Goal: Task Accomplishment & Management: Manage account settings

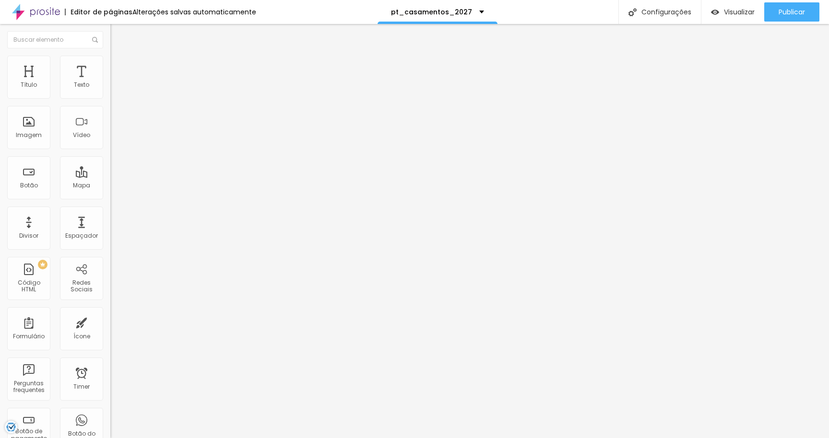
click at [110, 63] on li "Estilo" at bounding box center [165, 61] width 110 height 10
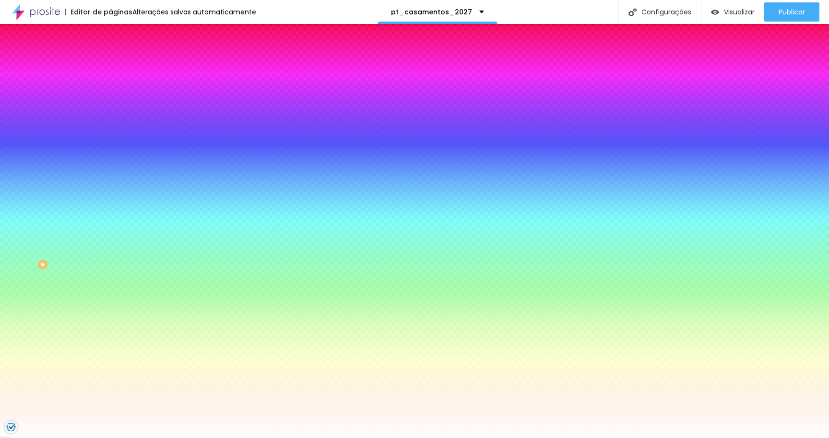
click at [110, 130] on div at bounding box center [165, 130] width 110 height 0
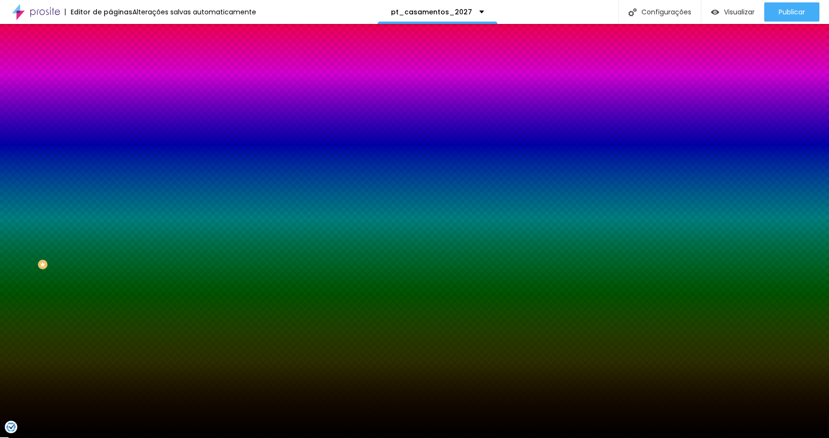
type input "#000000"
drag, startPoint x: 68, startPoint y: 217, endPoint x: 70, endPoint y: 280, distance: 62.9
click at [110, 280] on div "Editar Seção Conteúdo Estilo Avançado Imagem de fundo Adicionar imagem Efeito d…" at bounding box center [165, 231] width 110 height 415
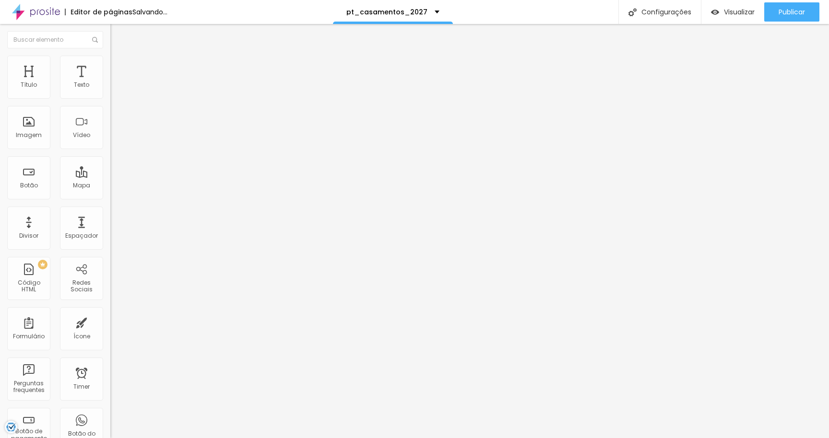
click at [110, 67] on ul "Conteúdo Estilo Avançado" at bounding box center [165, 60] width 110 height 29
click at [119, 66] on span "Estilo" at bounding box center [126, 62] width 15 height 8
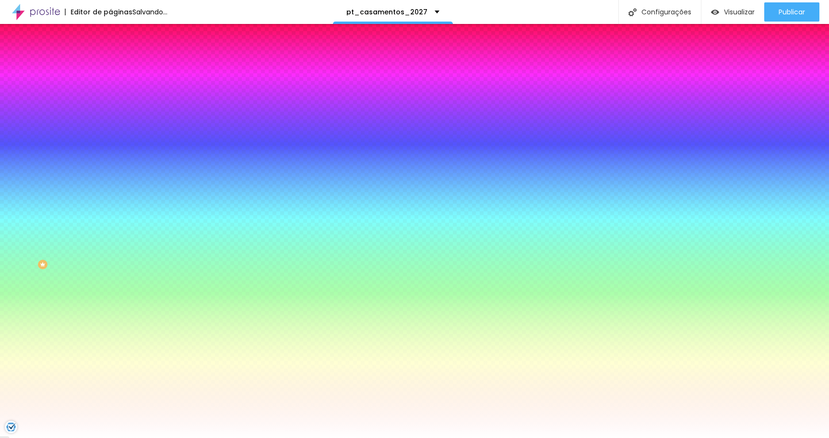
click at [119, 68] on span "Avançado" at bounding box center [135, 72] width 32 height 8
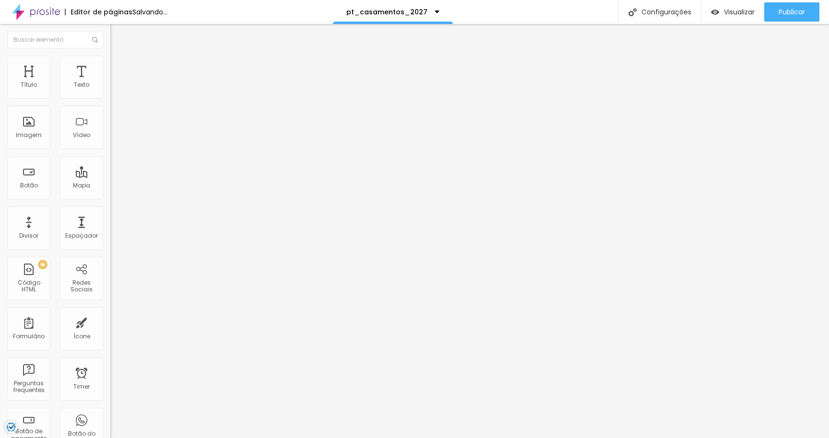
click at [119, 66] on span "Estilo" at bounding box center [126, 62] width 15 height 8
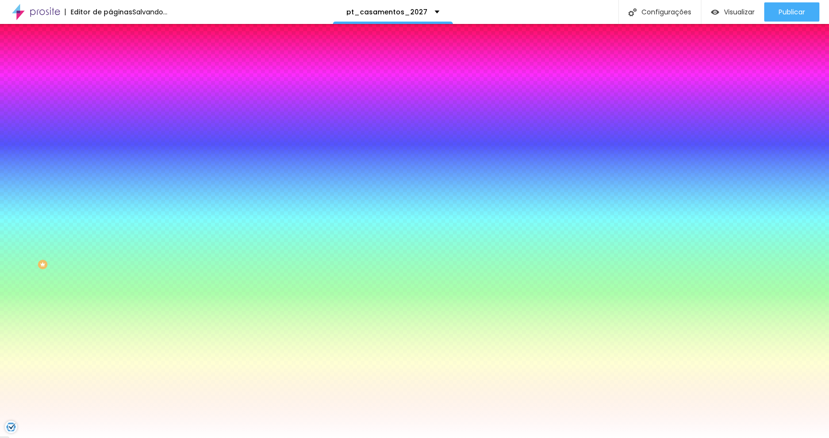
click at [110, 130] on div at bounding box center [165, 130] width 110 height 0
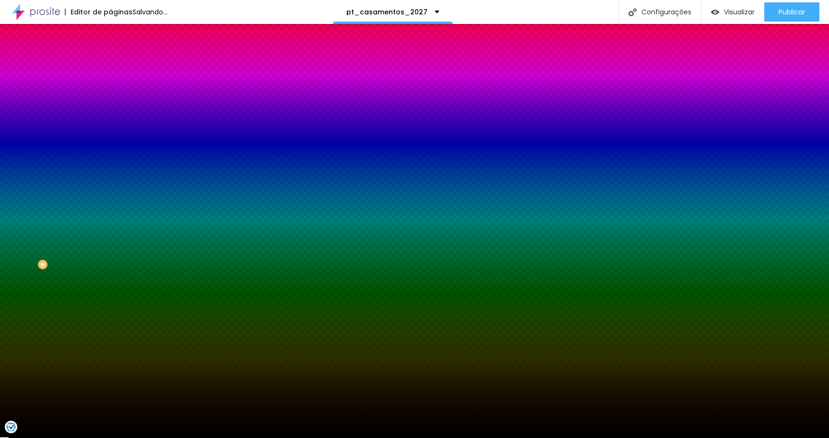
type input "#000000"
drag, startPoint x: 70, startPoint y: 206, endPoint x: 0, endPoint y: 277, distance: 99.7
click at [110, 277] on div "Editar Seção Conteúdo Estilo Avançado Imagem de fundo Adicionar imagem Efeito d…" at bounding box center [165, 231] width 110 height 415
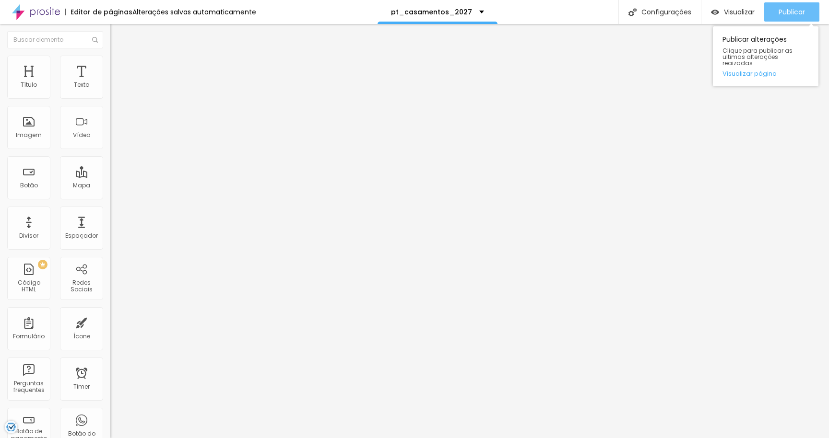
click at [793, 15] on span "Publicar" at bounding box center [792, 12] width 26 height 8
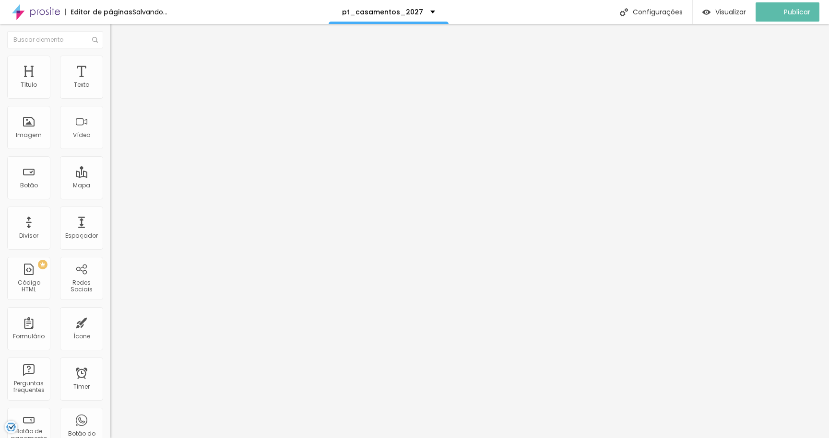
click at [119, 66] on span "Estilo" at bounding box center [126, 62] width 15 height 8
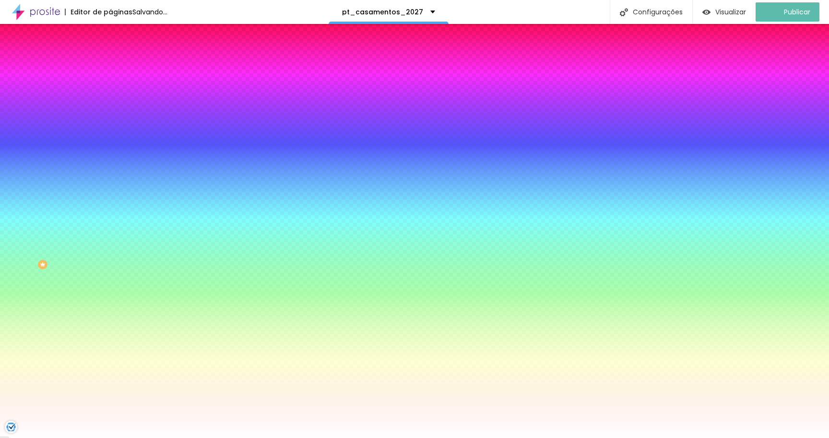
click at [110, 65] on li "Avançado" at bounding box center [165, 70] width 110 height 10
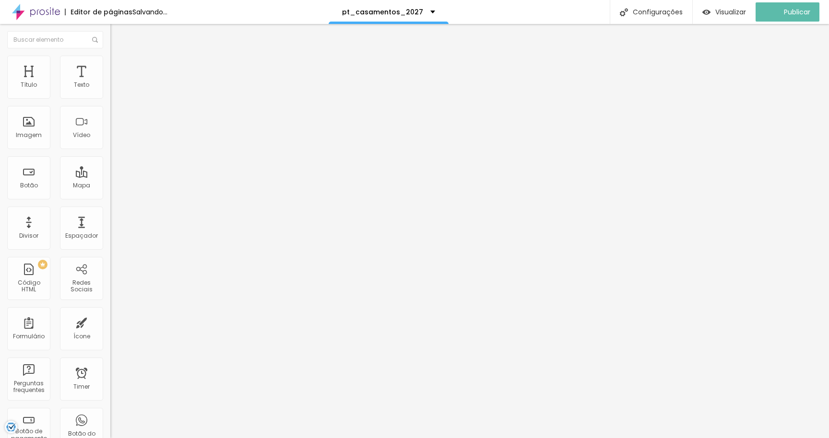
click at [110, 59] on img at bounding box center [114, 60] width 9 height 9
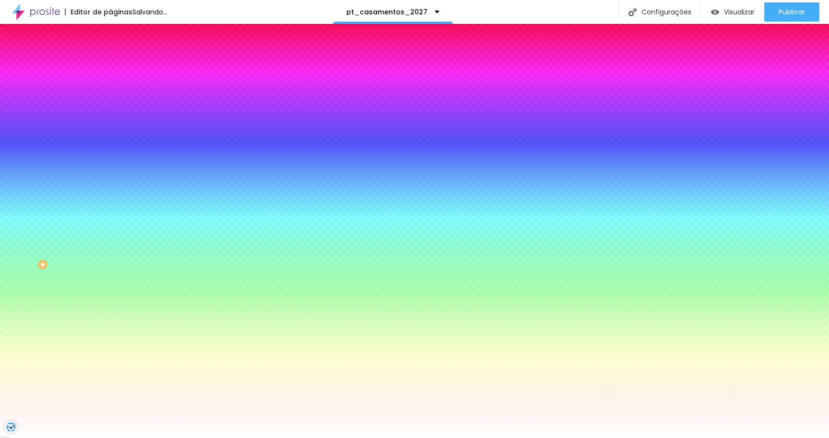
click at [110, 130] on div at bounding box center [165, 130] width 110 height 0
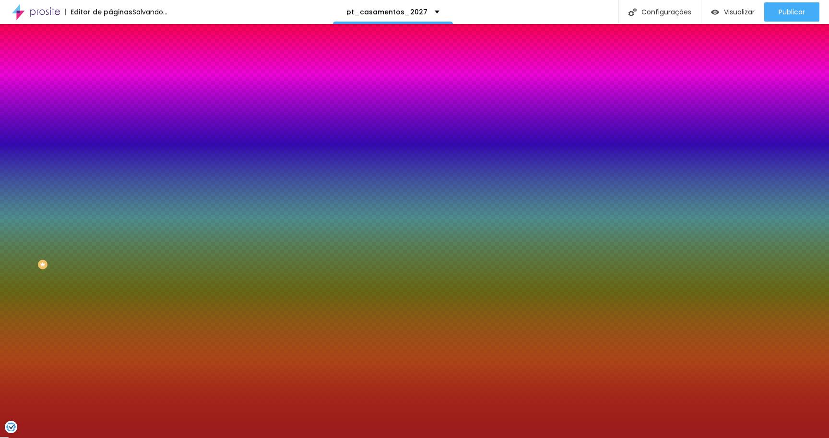
type input "#000000"
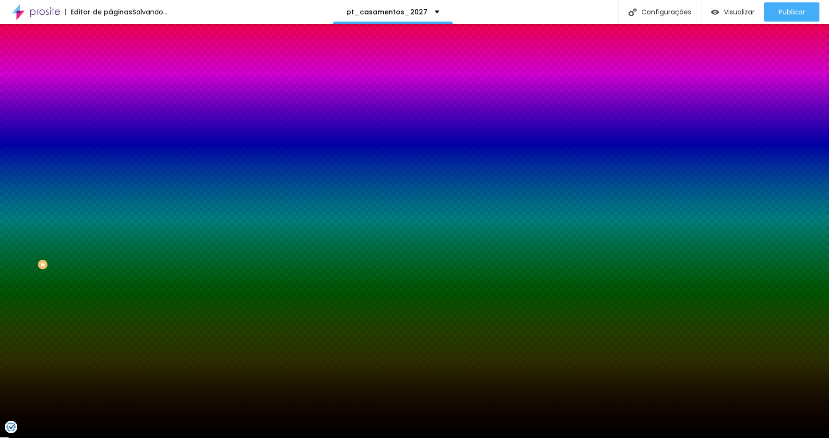
drag, startPoint x: 66, startPoint y: 204, endPoint x: 70, endPoint y: 280, distance: 75.9
click at [110, 280] on div "Editar Seção Conteúdo Estilo Avançado Imagem de fundo Adicionar imagem Efeito d…" at bounding box center [165, 231] width 110 height 415
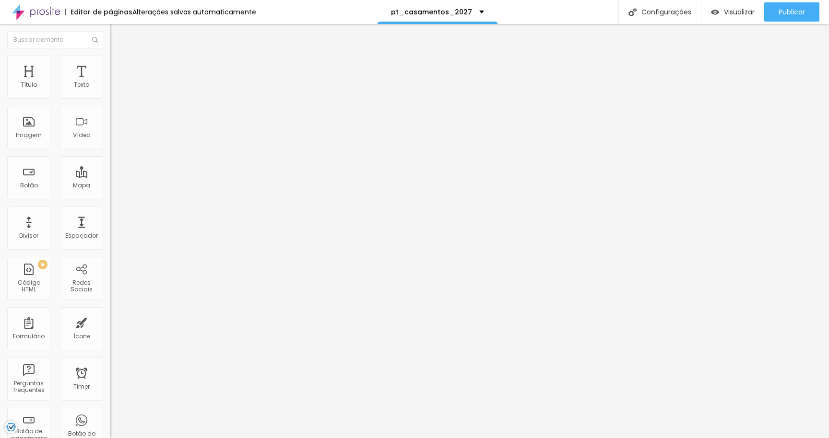
click at [110, 58] on li "Estilo" at bounding box center [165, 61] width 110 height 10
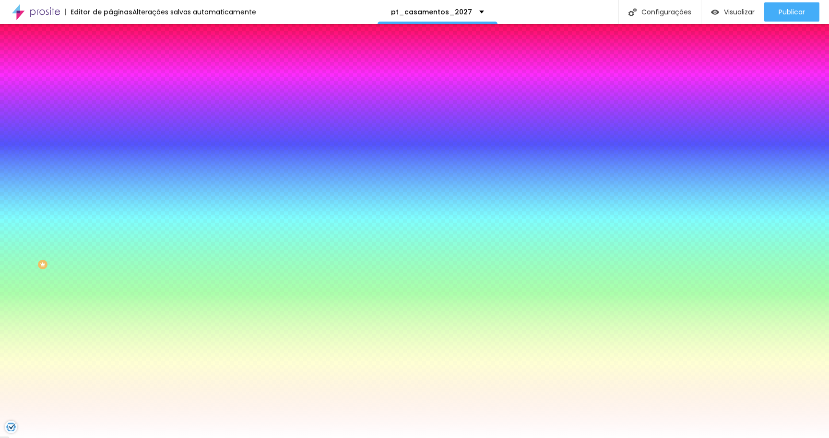
click at [110, 130] on div at bounding box center [165, 130] width 110 height 0
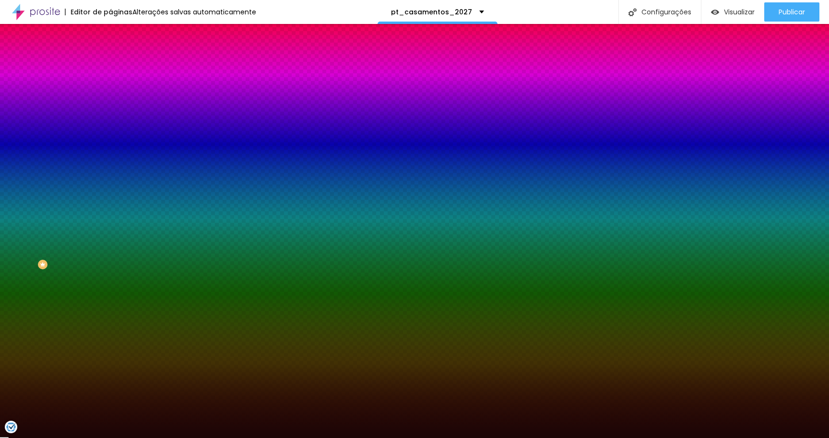
type input "#000000"
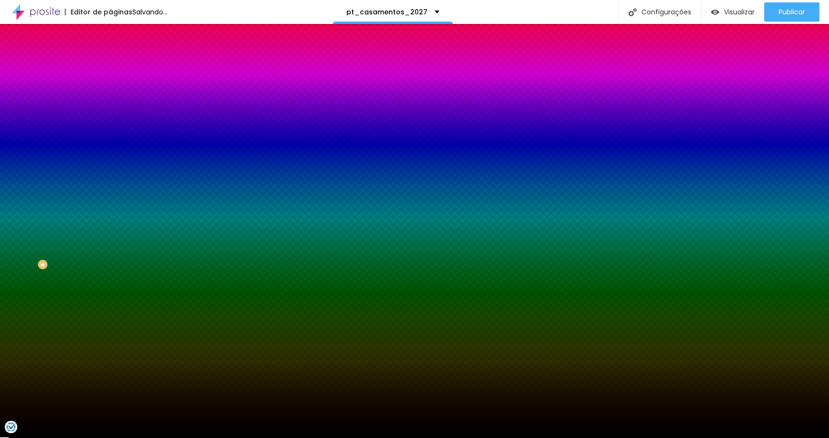
drag, startPoint x: 50, startPoint y: 206, endPoint x: 83, endPoint y: 273, distance: 75.3
click at [110, 273] on div "Editar Seção Conteúdo Estilo Avançado Imagem de fundo Adicionar imagem Efeito d…" at bounding box center [165, 231] width 110 height 415
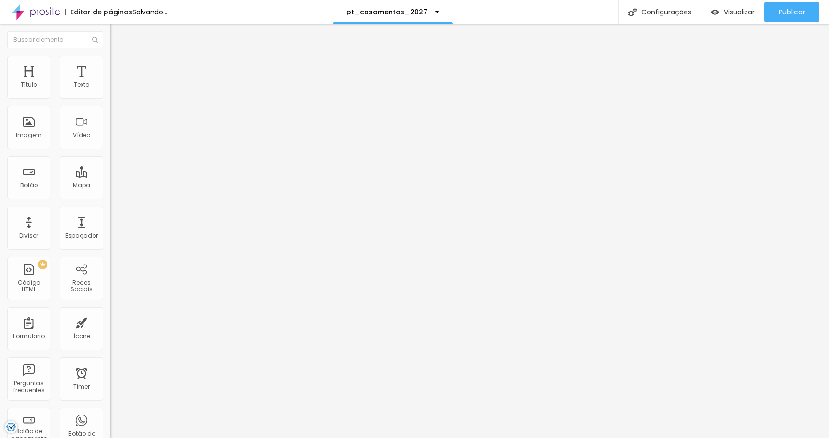
click at [110, 63] on li "Estilo" at bounding box center [165, 61] width 110 height 10
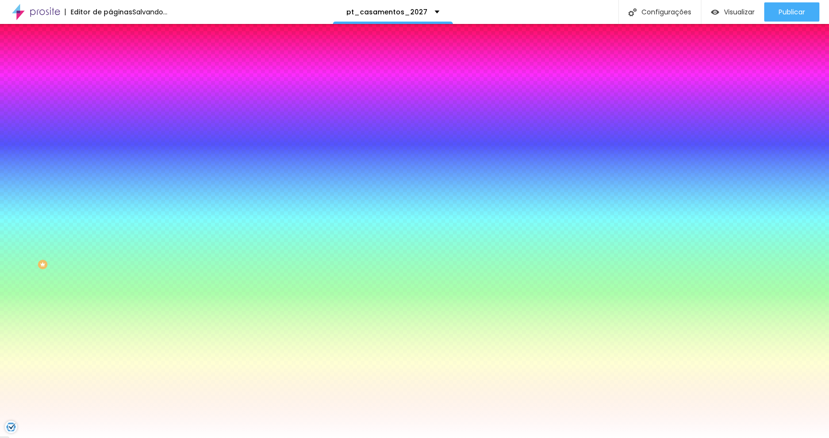
click at [110, 65] on li "Avançado" at bounding box center [165, 70] width 110 height 10
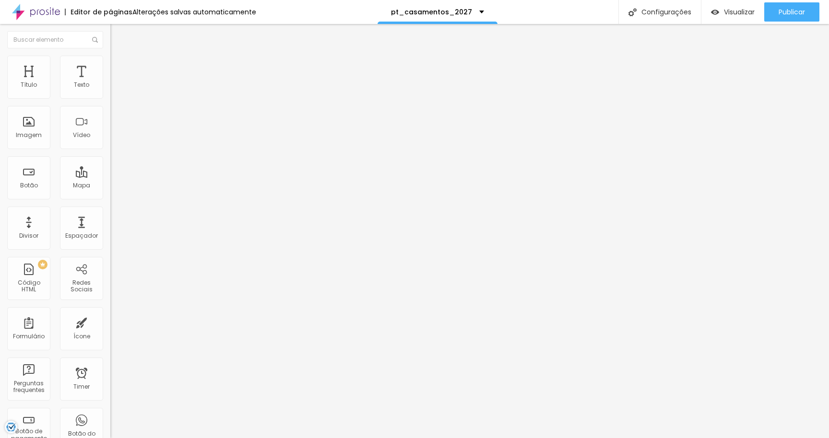
click at [110, 59] on ul "Conteúdo Estilo Avançado" at bounding box center [165, 60] width 110 height 29
click at [110, 57] on li "Estilo" at bounding box center [165, 61] width 110 height 10
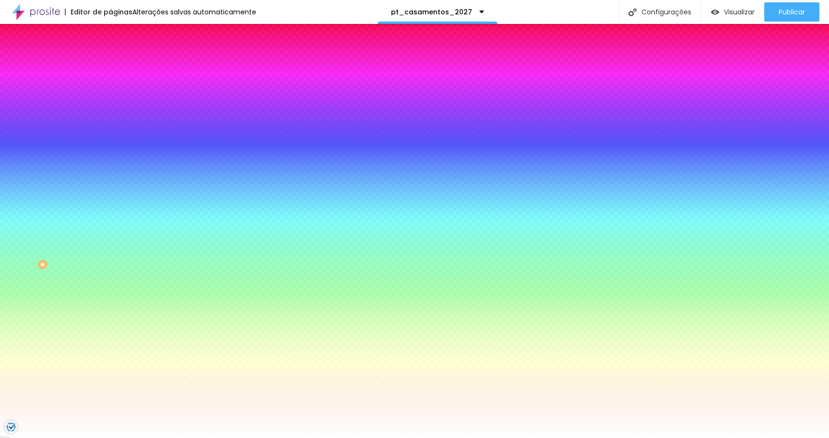
click at [110, 140] on div "Cor de fundo Voltar ao padrão #FFFFFF" at bounding box center [165, 127] width 110 height 26
click at [110, 130] on div at bounding box center [165, 130] width 110 height 0
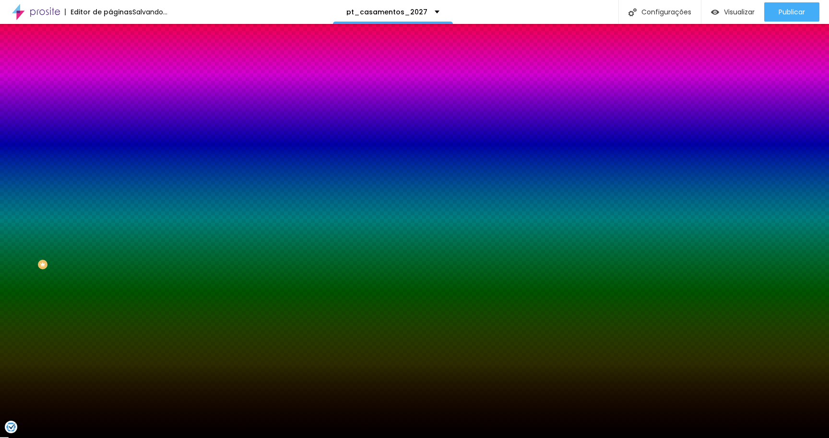
type input "#000000"
drag, startPoint x: 67, startPoint y: 211, endPoint x: 75, endPoint y: 259, distance: 48.3
click at [110, 140] on div at bounding box center [165, 140] width 110 height 0
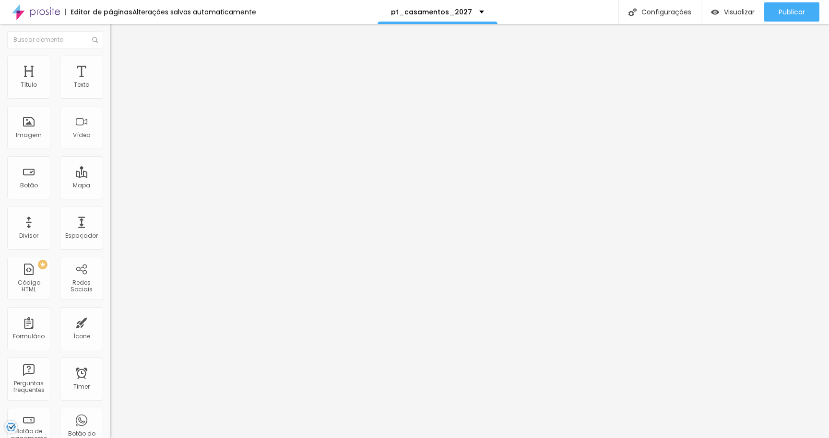
click at [110, 60] on li "Estilo" at bounding box center [165, 61] width 110 height 10
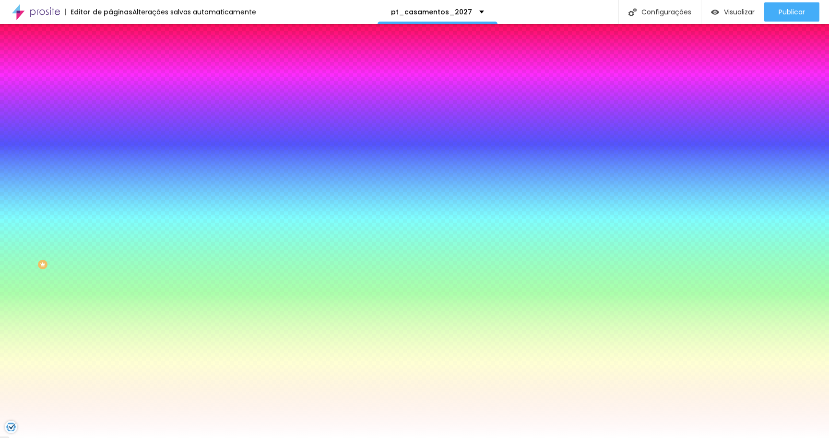
drag, startPoint x: 78, startPoint y: 170, endPoint x: 109, endPoint y: 170, distance: 30.7
click at [110, 170] on div "Imagem de fundo Adicionar imagem Efeito da Imagem Nenhum Nenhum Parallax Cor de…" at bounding box center [165, 137] width 110 height 124
drag, startPoint x: 99, startPoint y: 176, endPoint x: 39, endPoint y: 175, distance: 60.5
click at [110, 140] on div "Cor de fundo Voltar ao padrão #FFFFFF" at bounding box center [165, 127] width 110 height 26
paste input "000000"
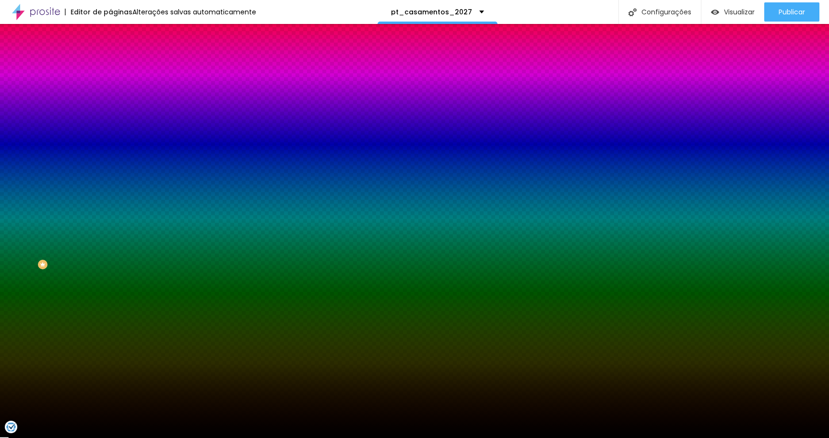
type input "#000000"
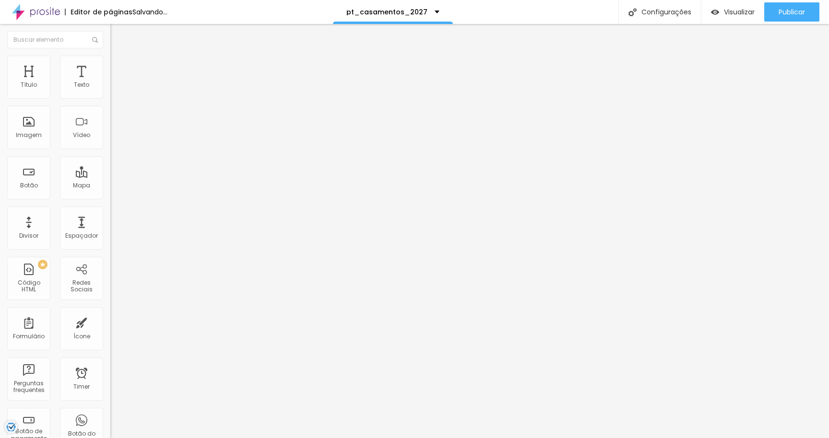
click at [119, 66] on span "Estilo" at bounding box center [126, 62] width 15 height 8
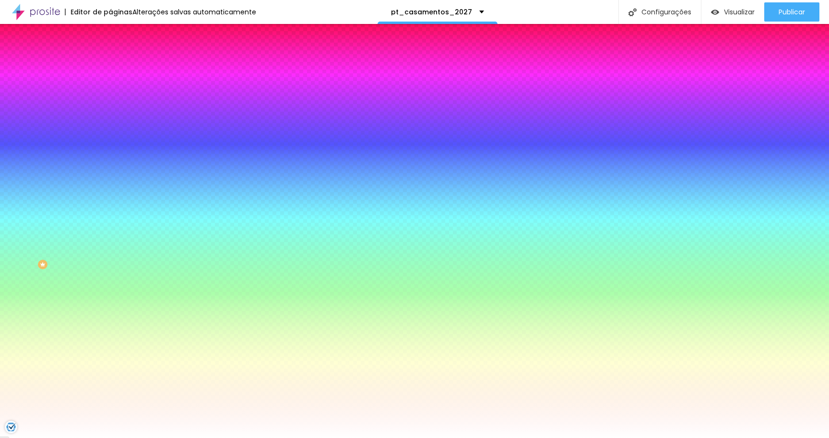
paste input "000000"
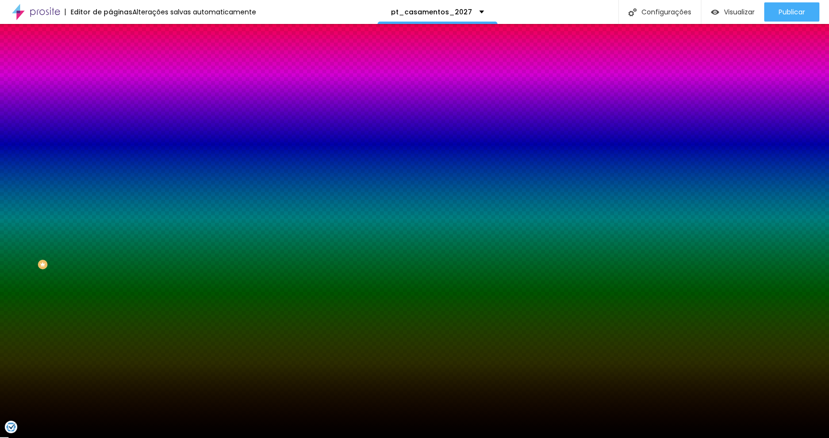
type input "#000000"
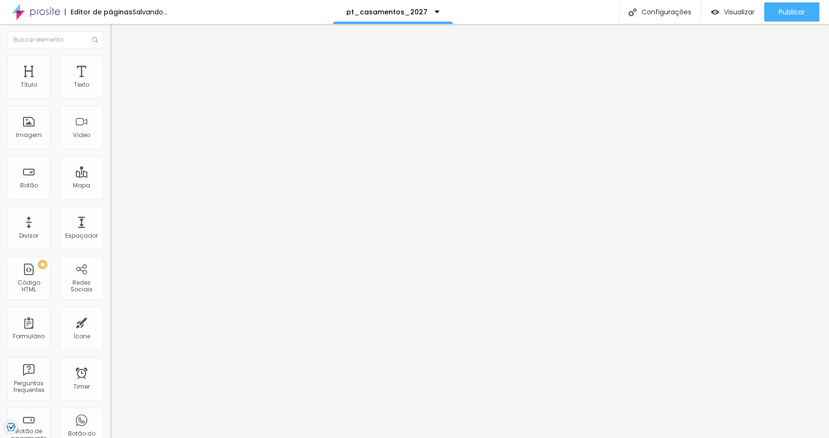
click at [119, 65] on span "Estilo" at bounding box center [126, 62] width 15 height 8
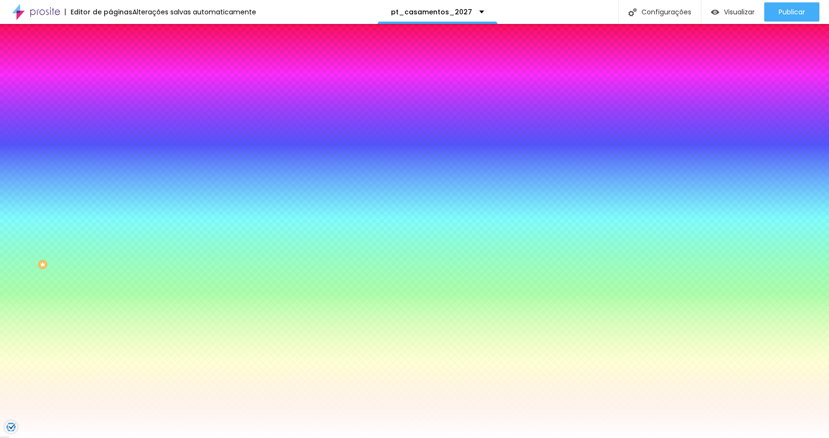
paste input "000000"
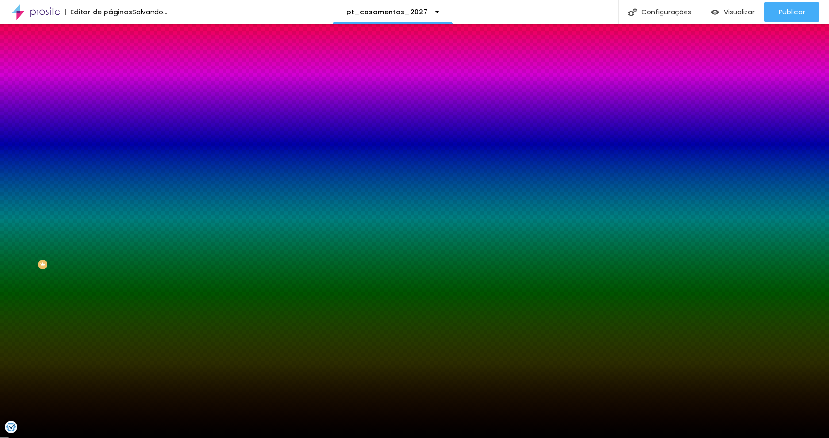
type input "#000000"
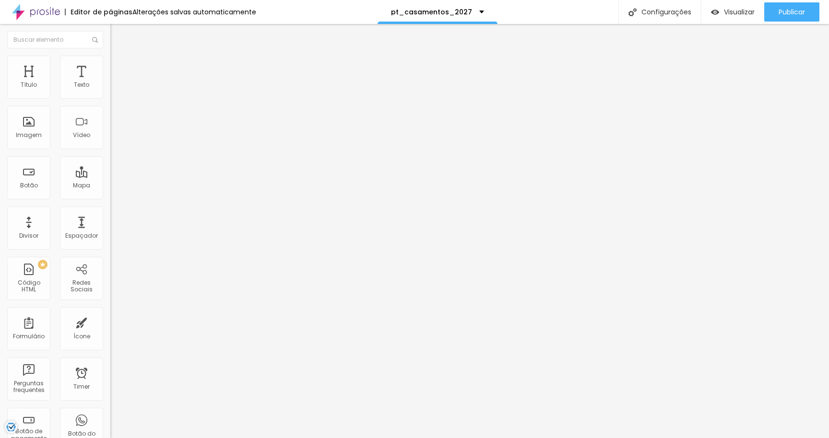
click at [110, 64] on li "Estilo" at bounding box center [165, 61] width 110 height 10
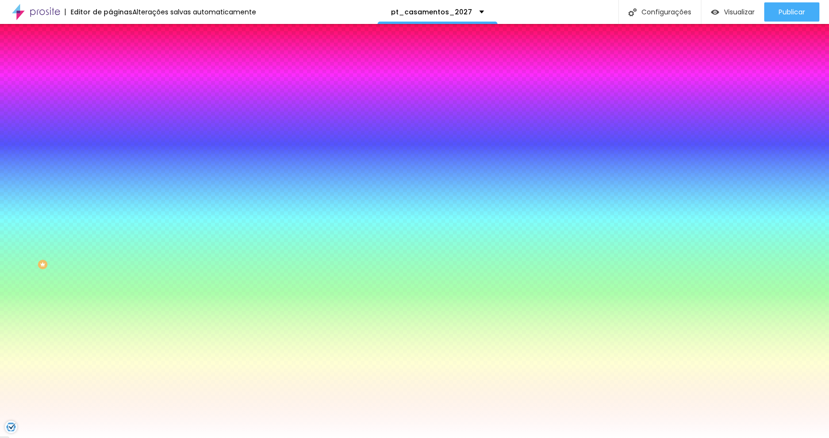
paste input "000000"
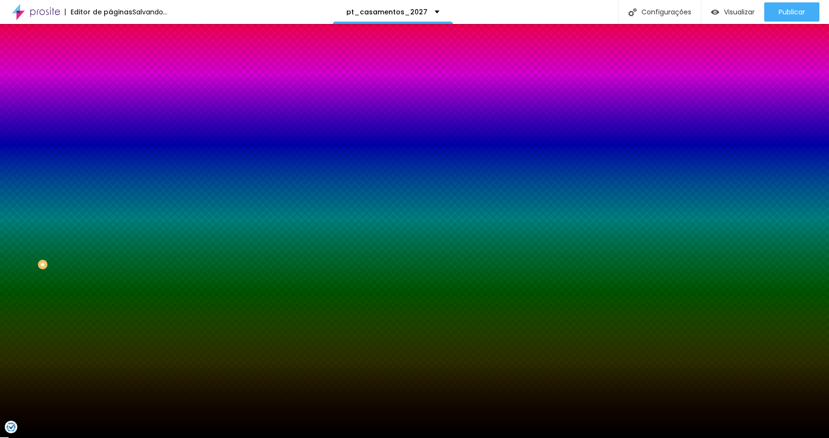
type input "#000000"
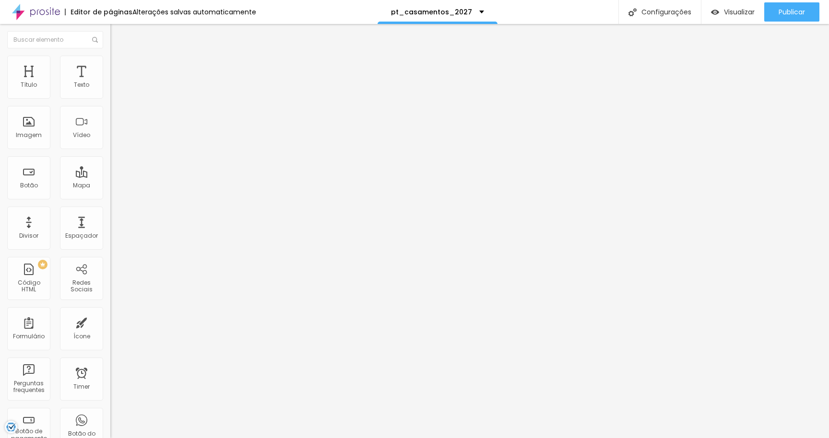
click at [119, 65] on span "Estilo" at bounding box center [126, 62] width 15 height 8
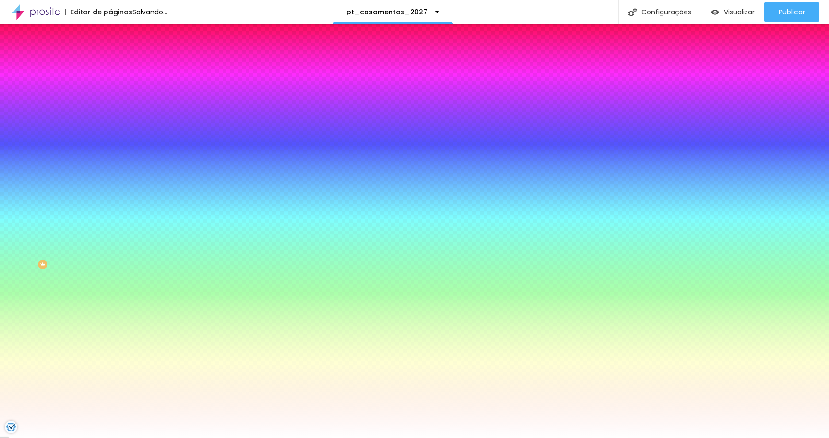
click at [110, 140] on input "#FFFFFF" at bounding box center [167, 135] width 115 height 10
click at [110, 130] on div at bounding box center [165, 130] width 110 height 0
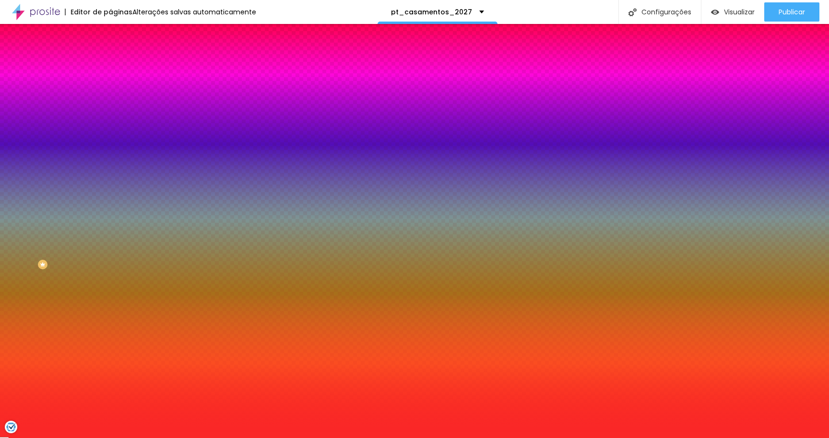
type input "#000000"
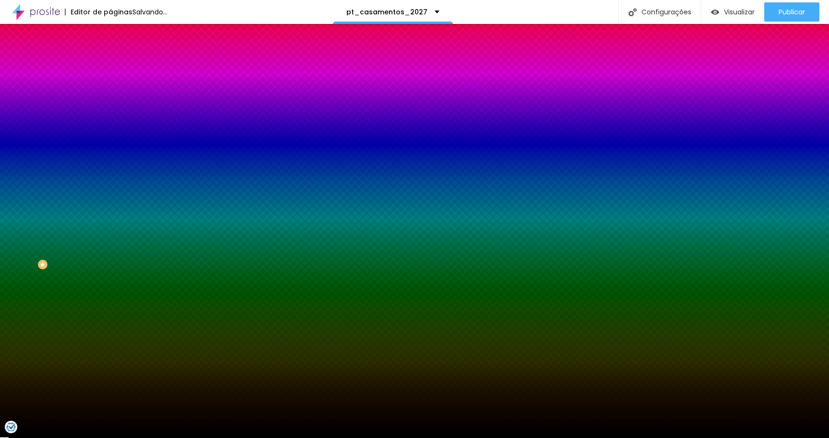
drag, startPoint x: 68, startPoint y: 188, endPoint x: 69, endPoint y: 251, distance: 63.3
click at [69, 251] on div at bounding box center [414, 219] width 829 height 438
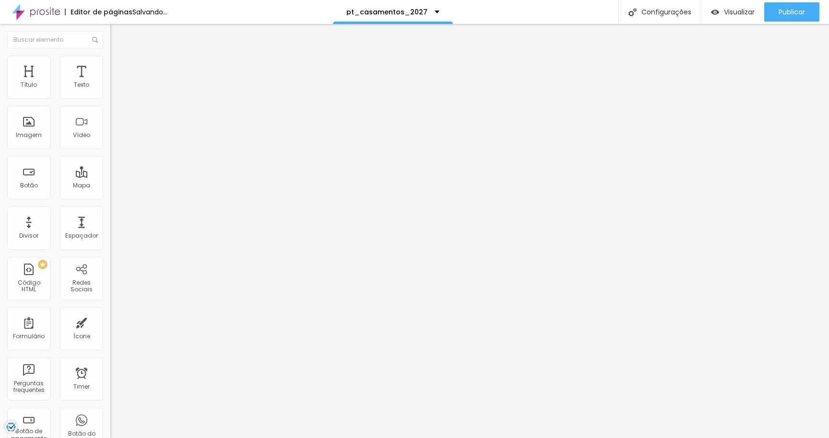
click at [119, 66] on span "Estilo" at bounding box center [126, 62] width 15 height 8
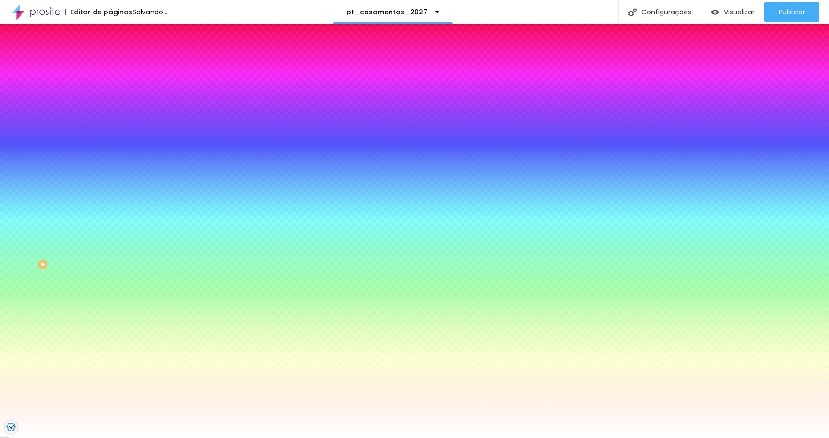
drag, startPoint x: 77, startPoint y: 173, endPoint x: 105, endPoint y: 174, distance: 27.8
click at [110, 174] on div "Imagem de fundo Adicionar imagem Efeito da Imagem Nenhum Nenhum Parallax Cor de…" at bounding box center [165, 137] width 110 height 124
paste input "000000"
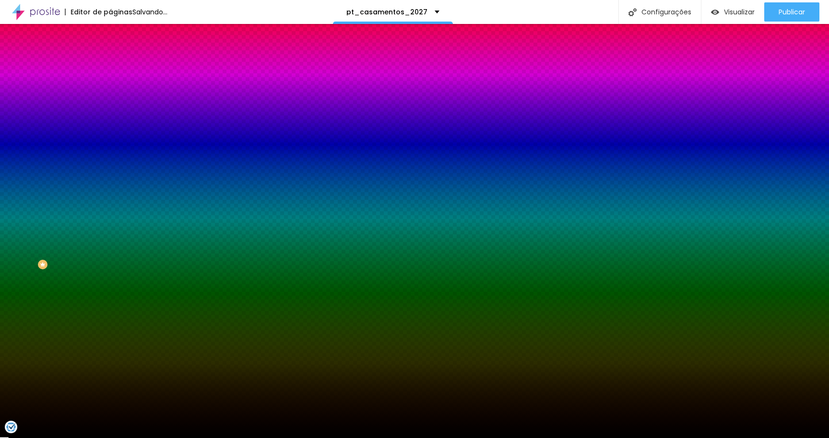
type input "#000000"
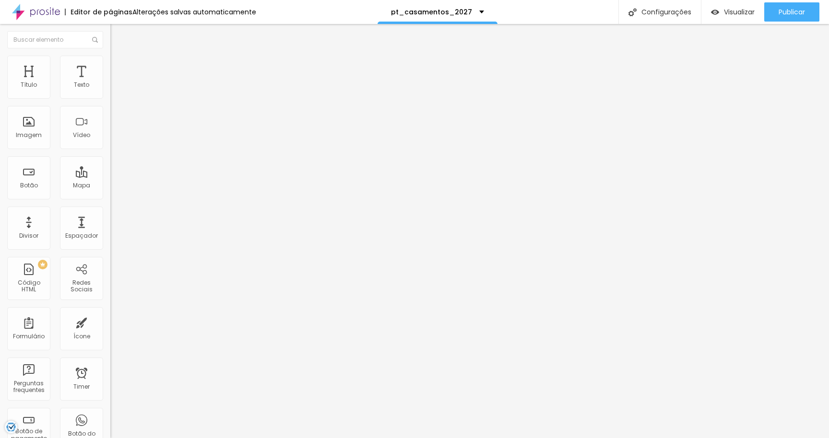
click at [110, 59] on img at bounding box center [114, 60] width 9 height 9
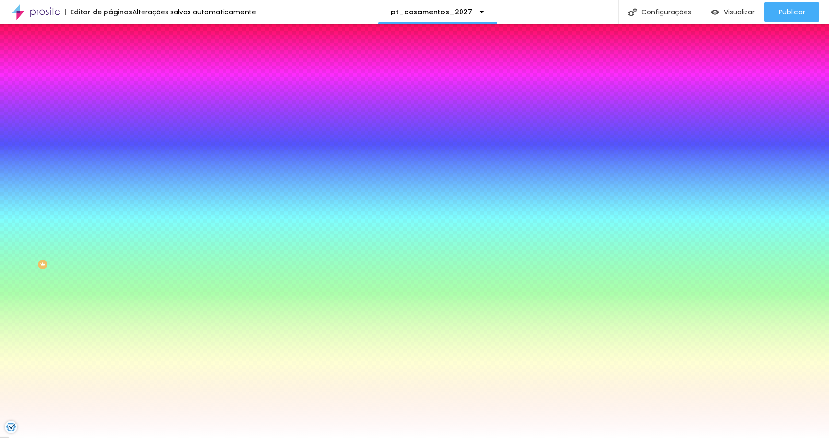
drag, startPoint x: 100, startPoint y: 176, endPoint x: 73, endPoint y: 175, distance: 26.9
click at [110, 140] on input "#FFFFFF" at bounding box center [167, 135] width 115 height 10
paste input "000000"
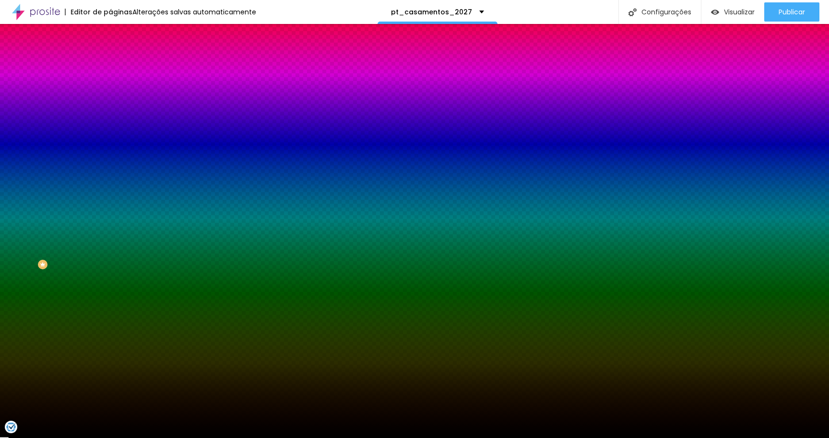
type input "#000000"
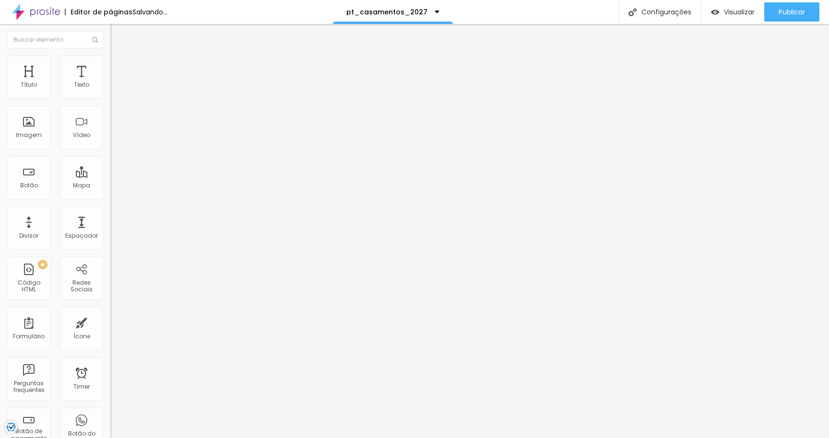
click at [119, 66] on span "Estilo" at bounding box center [126, 62] width 15 height 8
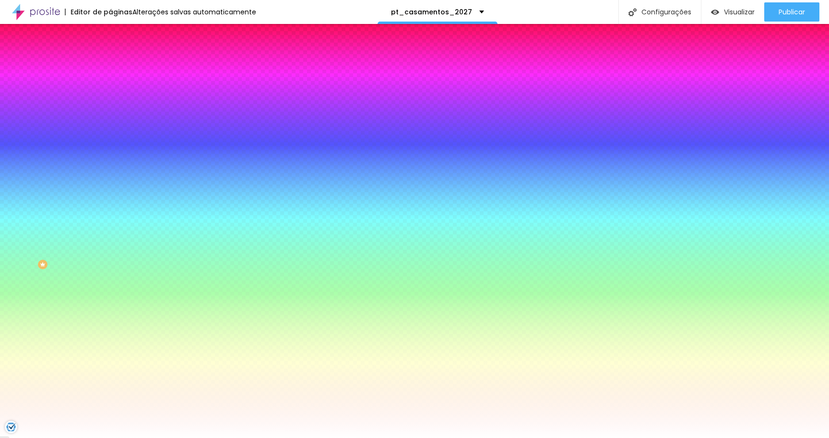
drag, startPoint x: 98, startPoint y: 174, endPoint x: 44, endPoint y: 168, distance: 54.5
click at [110, 140] on div "Cor de fundo Voltar ao padrão #FFFFFF" at bounding box center [165, 127] width 110 height 26
paste input "000000"
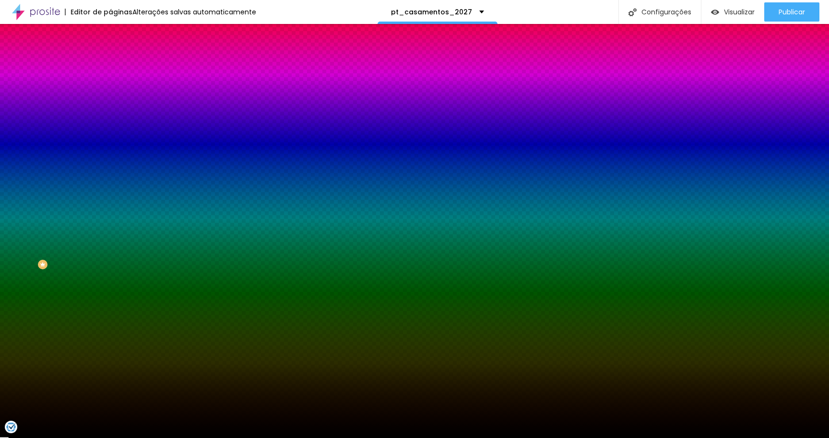
type input "#000000"
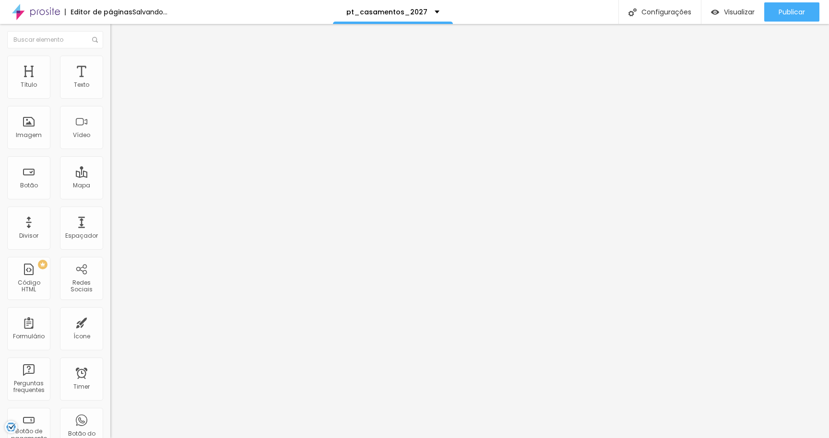
click at [110, 58] on img at bounding box center [114, 60] width 9 height 9
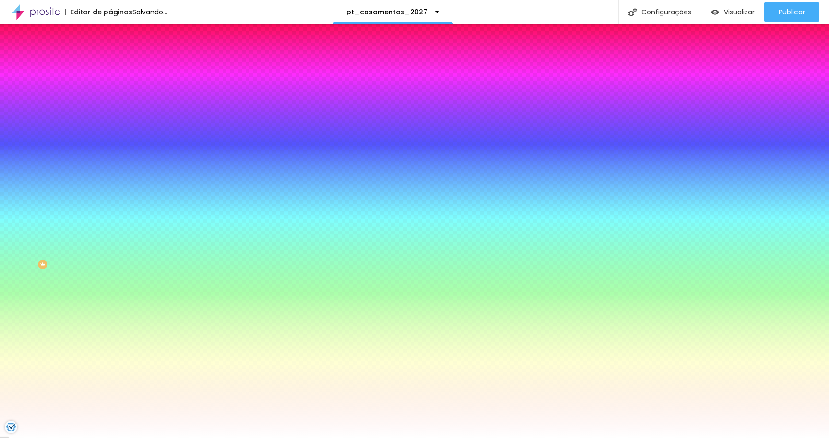
drag, startPoint x: 77, startPoint y: 172, endPoint x: 109, endPoint y: 172, distance: 32.1
click at [110, 172] on div "Imagem de fundo Adicionar imagem Efeito da Imagem Nenhum Nenhum Parallax Cor de…" at bounding box center [165, 137] width 110 height 124
paste input "000000"
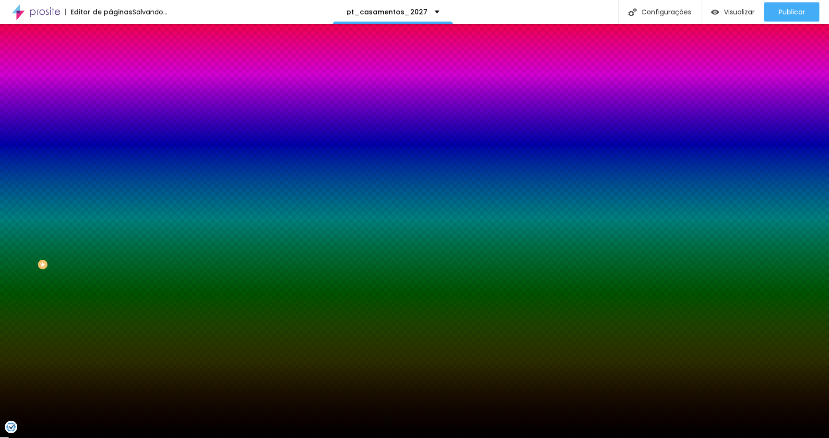
type input "#000000"
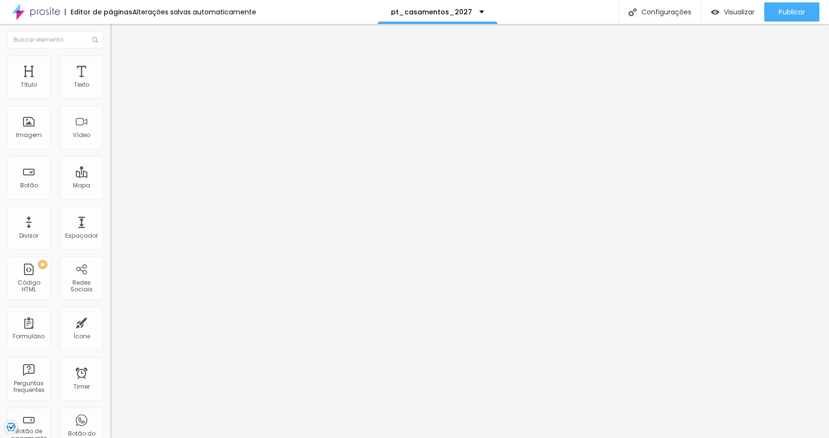
click at [119, 66] on span "Estilo" at bounding box center [126, 62] width 15 height 8
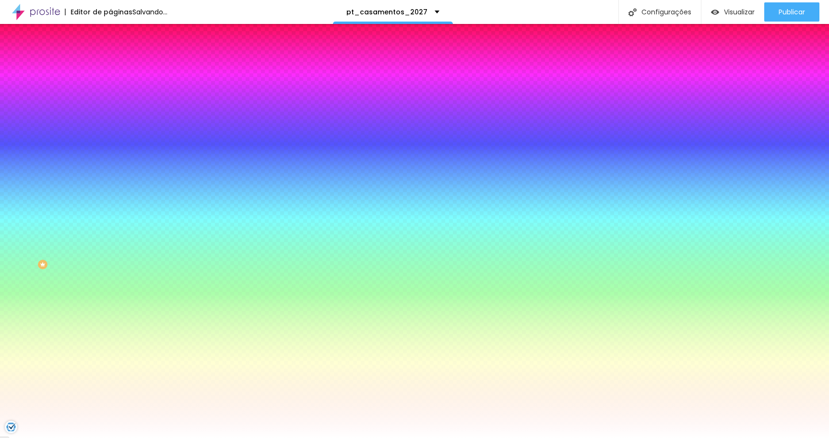
drag, startPoint x: 79, startPoint y: 171, endPoint x: 103, endPoint y: 172, distance: 24.0
click at [110, 140] on div "#FFFFFF" at bounding box center [165, 135] width 110 height 10
paste input "000000"
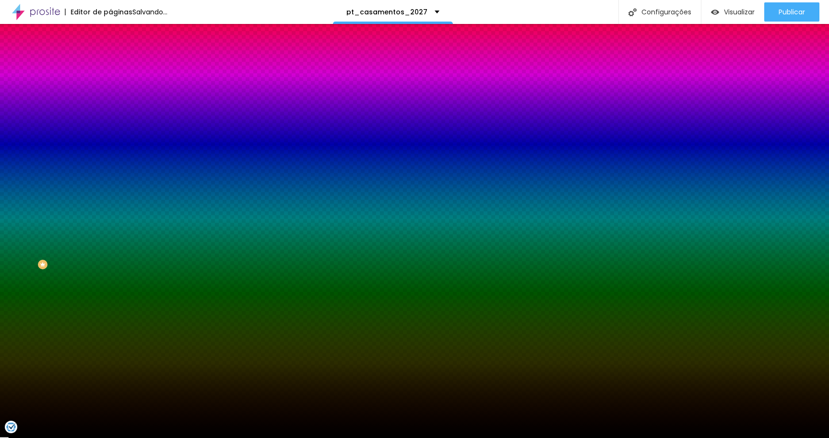
type input "#000000"
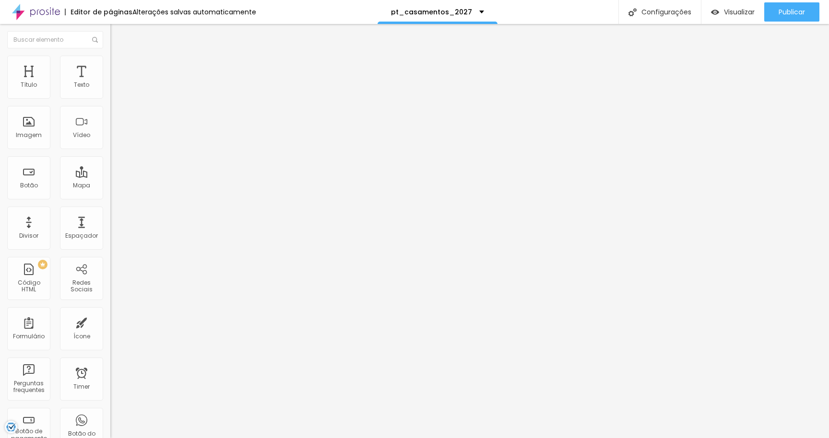
click at [110, 57] on img at bounding box center [114, 60] width 9 height 9
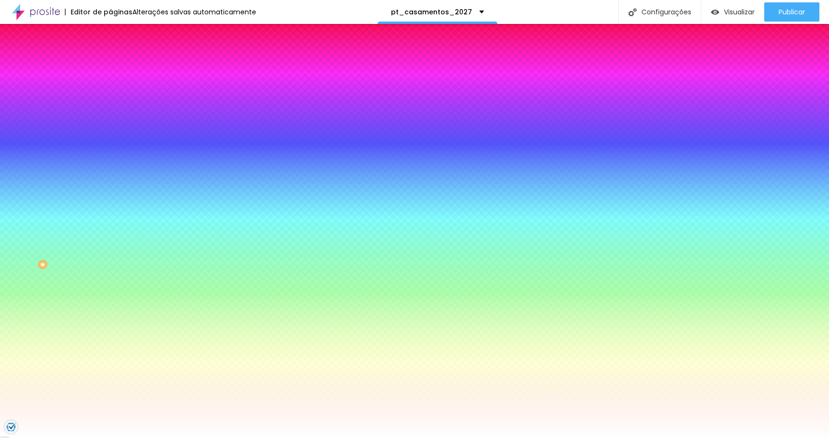
paste input "000000"
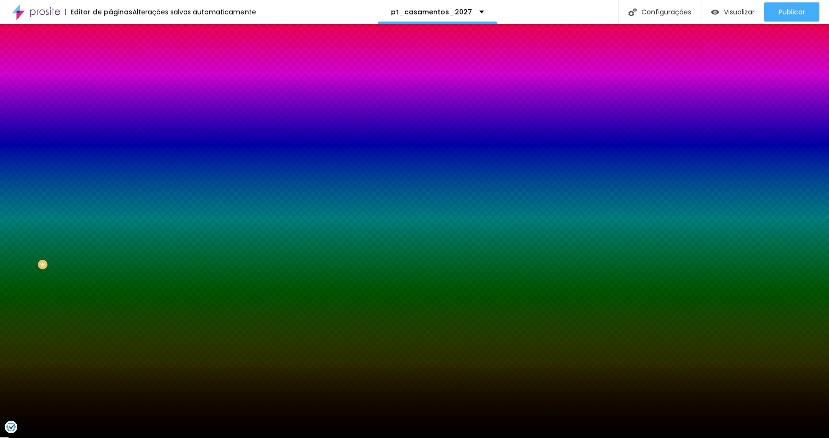
type input "#000000"
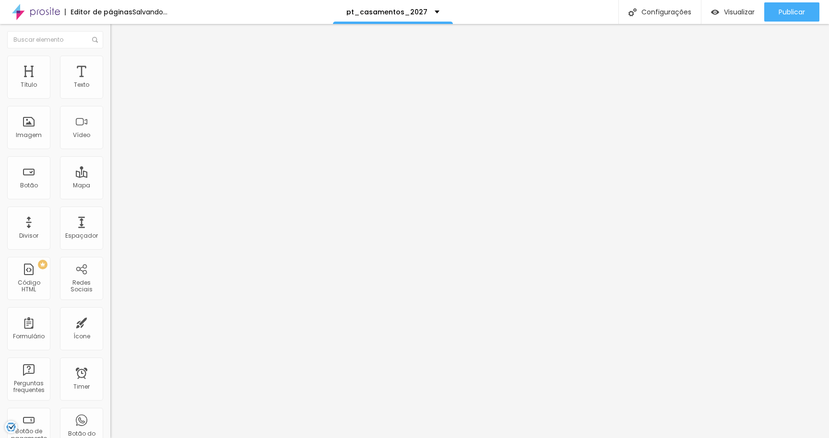
click at [119, 66] on span "Estilo" at bounding box center [126, 62] width 15 height 8
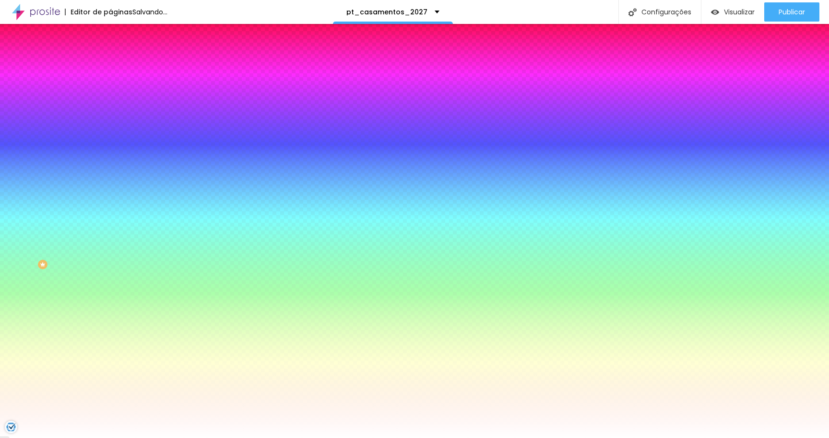
paste input "000000"
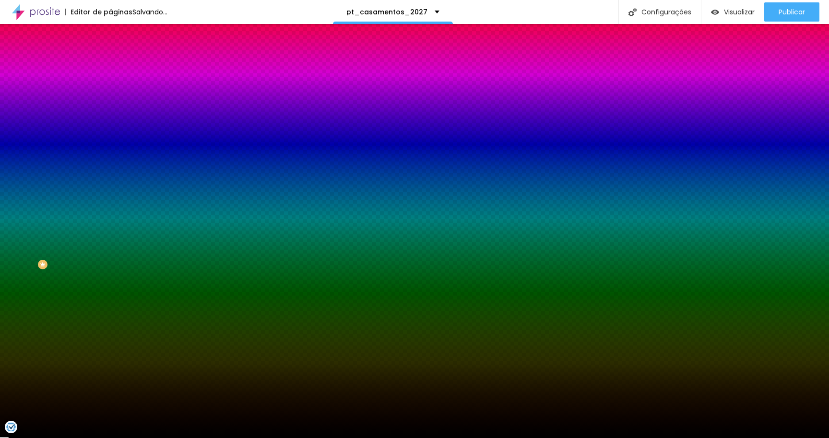
type input "#000000"
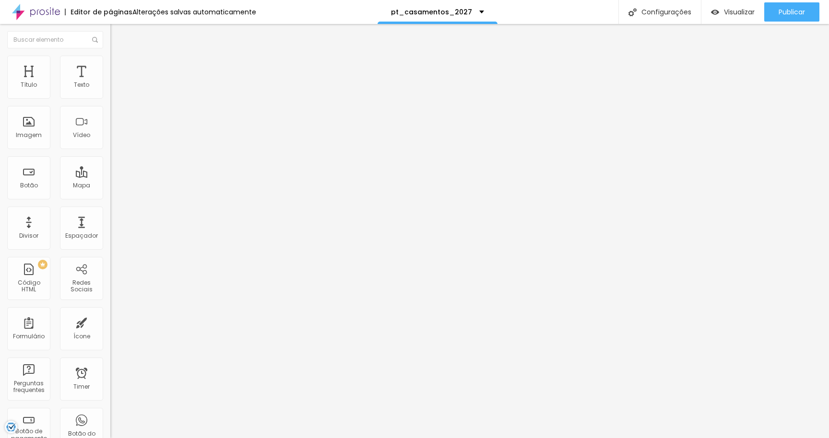
click at [119, 66] on span "Estilo" at bounding box center [126, 62] width 15 height 8
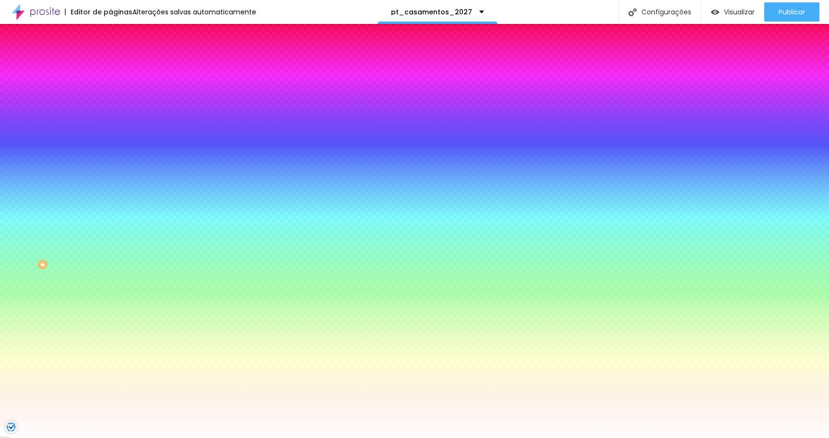
click at [110, 140] on input "#FFFFFF" at bounding box center [167, 135] width 115 height 10
click at [110, 130] on div at bounding box center [165, 130] width 110 height 0
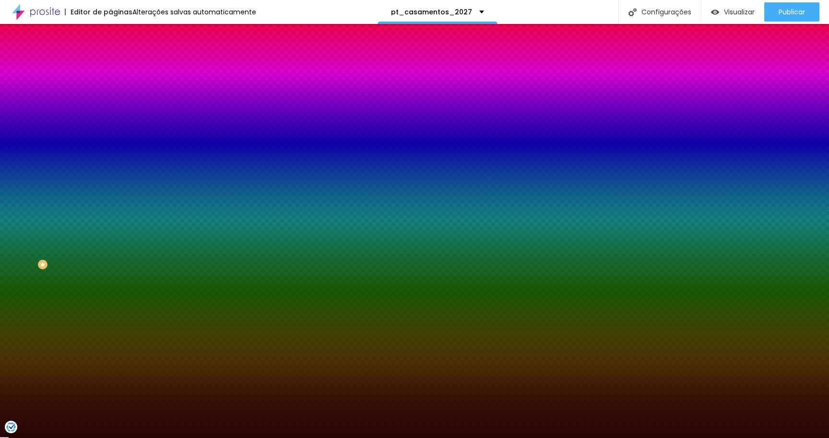
type input "#000000"
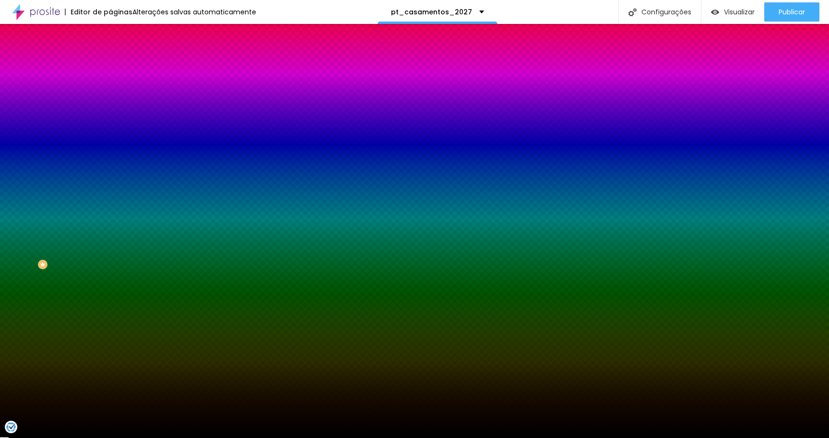
drag, startPoint x: 63, startPoint y: 219, endPoint x: 74, endPoint y: 264, distance: 46.4
click at [110, 264] on div "Editar Seção Conteúdo Estilo Avançado Imagem de fundo Adicionar imagem Efeito d…" at bounding box center [165, 231] width 110 height 415
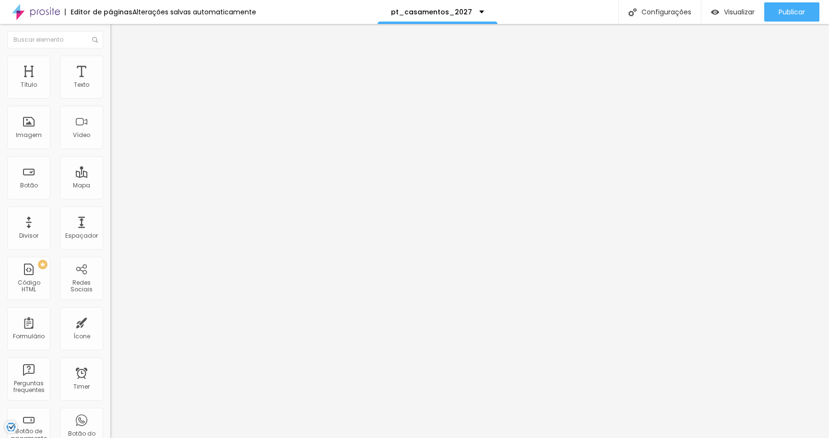
click at [110, 60] on img at bounding box center [114, 60] width 9 height 9
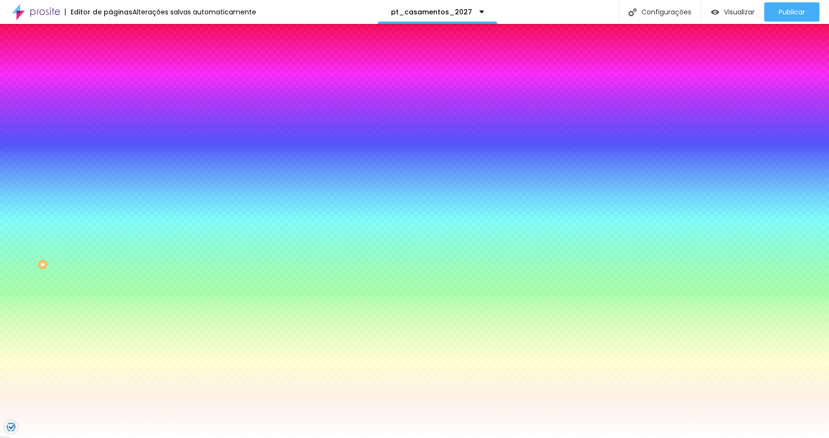
paste input "000000"
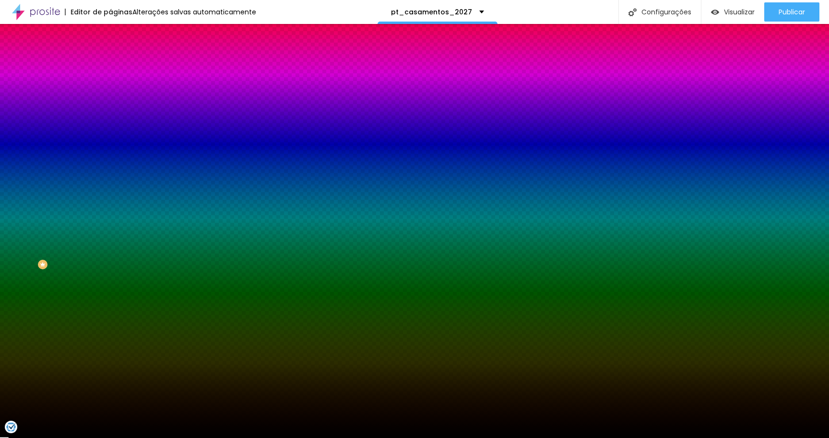
type input "#000000"
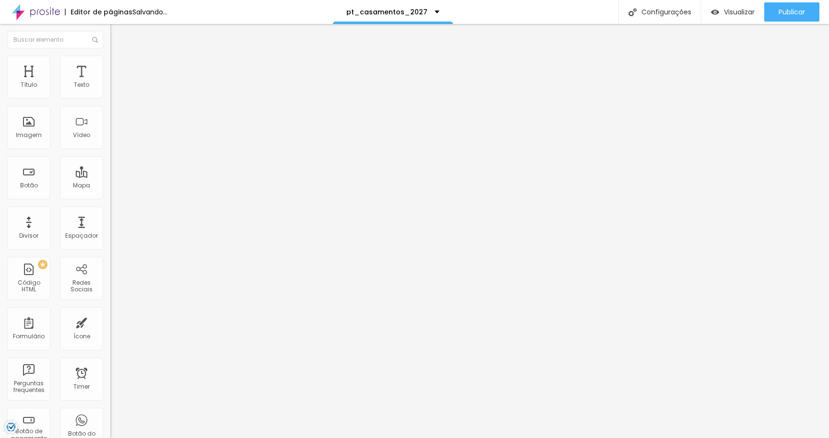
click at [110, 59] on img at bounding box center [114, 60] width 9 height 9
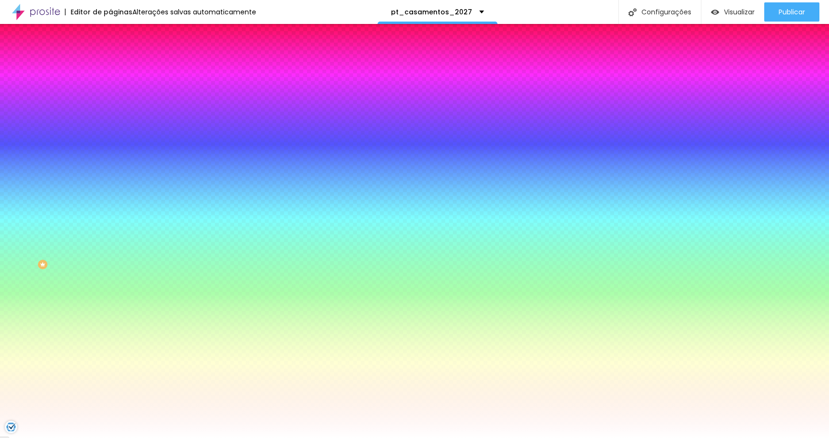
paste input "000000"
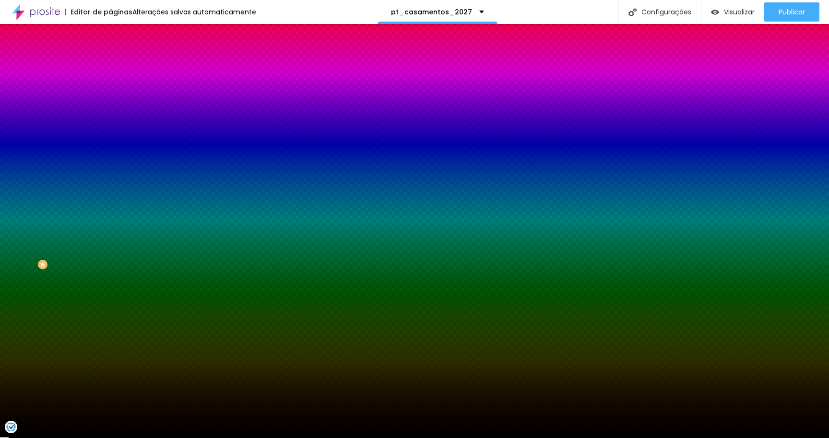
type input "#000000"
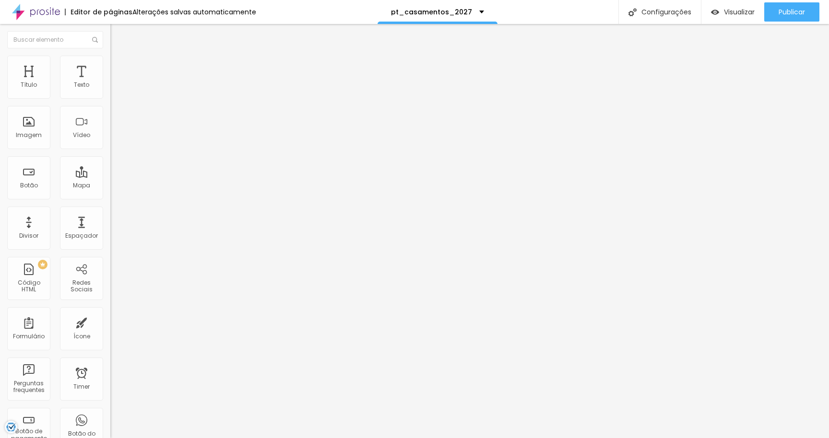
click at [110, 62] on li "Estilo" at bounding box center [165, 61] width 110 height 10
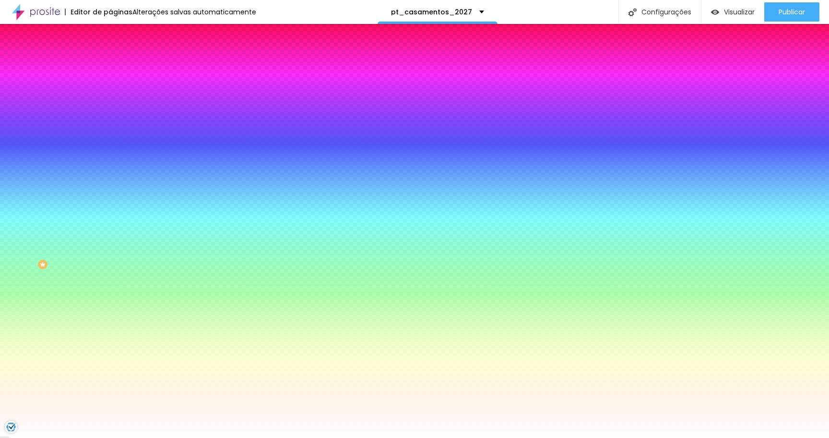
paste input "000000"
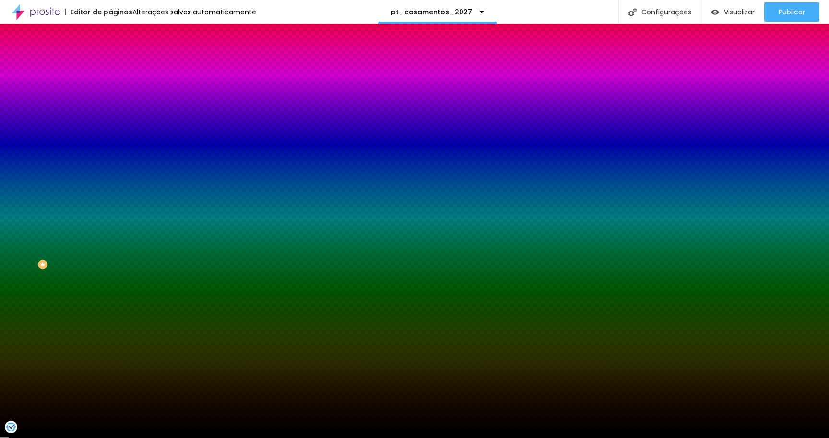
type input "#000000"
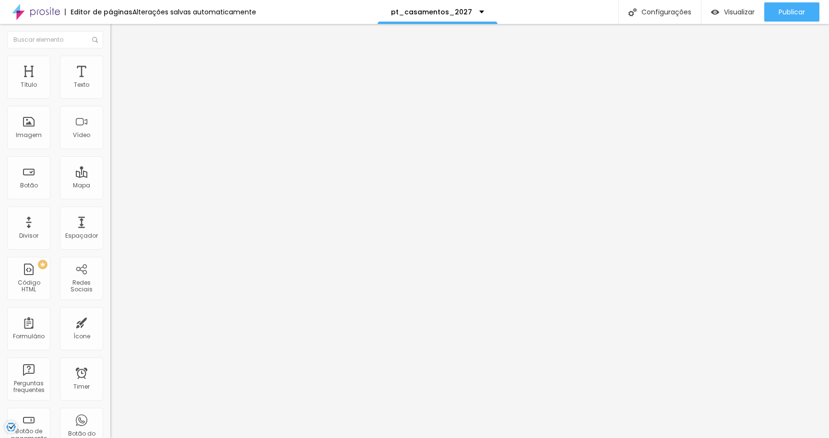
click at [119, 66] on span "Estilo" at bounding box center [126, 62] width 15 height 8
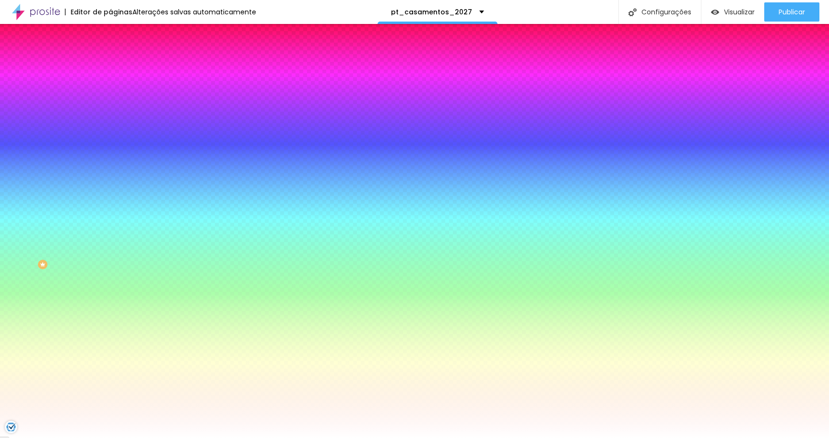
paste input "000000"
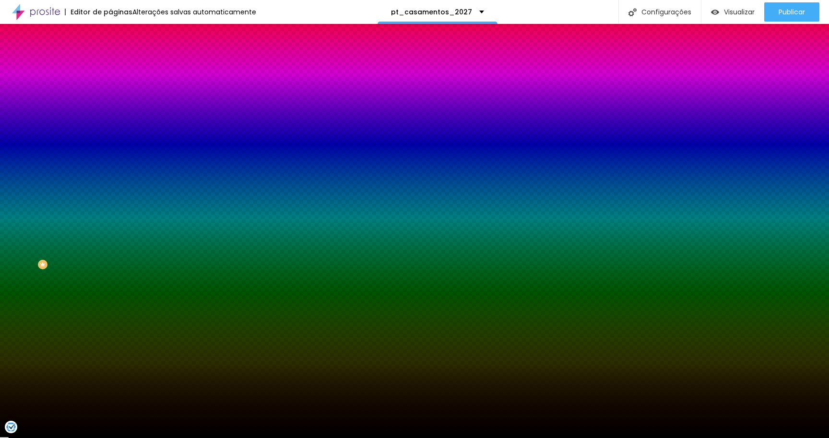
type input "#000000"
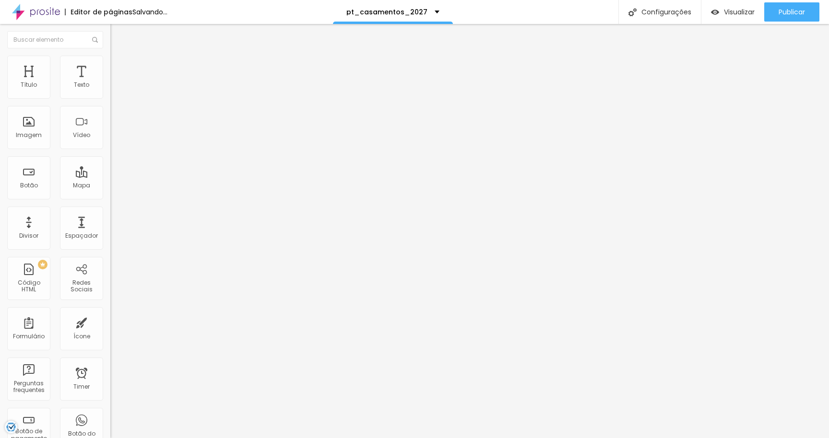
click at [110, 59] on img at bounding box center [114, 60] width 9 height 9
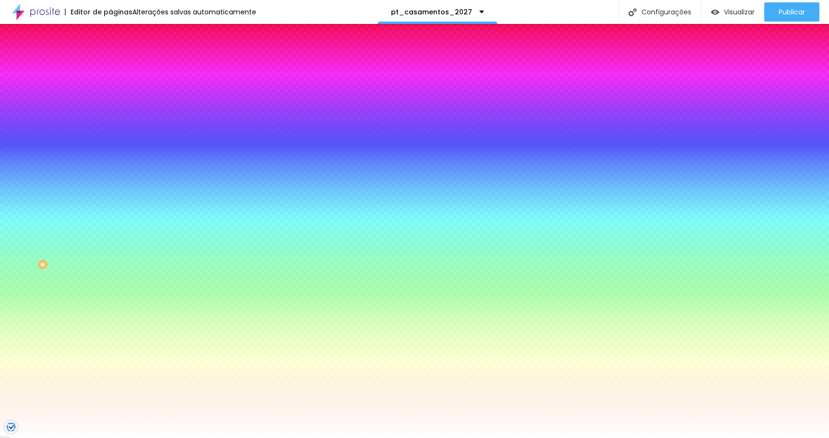
paste input "000000"
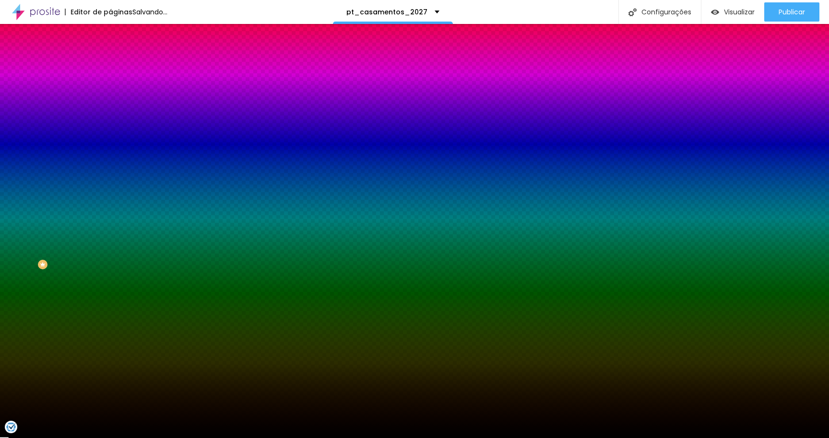
type input "#000000"
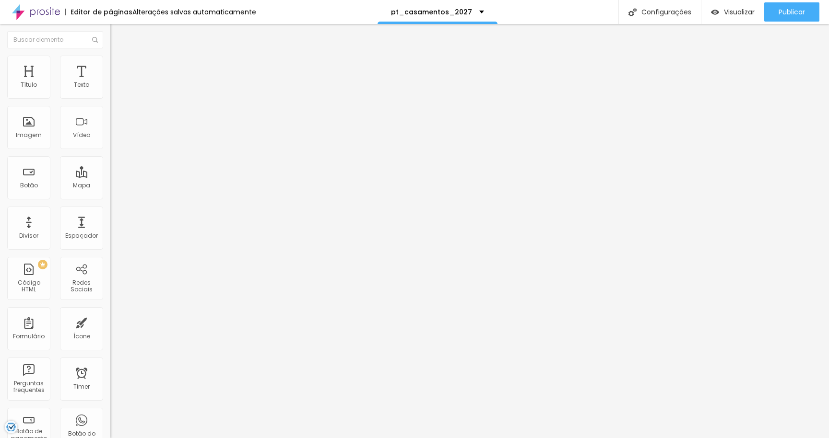
click at [119, 66] on span "Avançado" at bounding box center [135, 62] width 32 height 8
click at [110, 55] on img at bounding box center [114, 50] width 9 height 9
click at [110, 92] on button "button" at bounding box center [116, 87] width 13 height 10
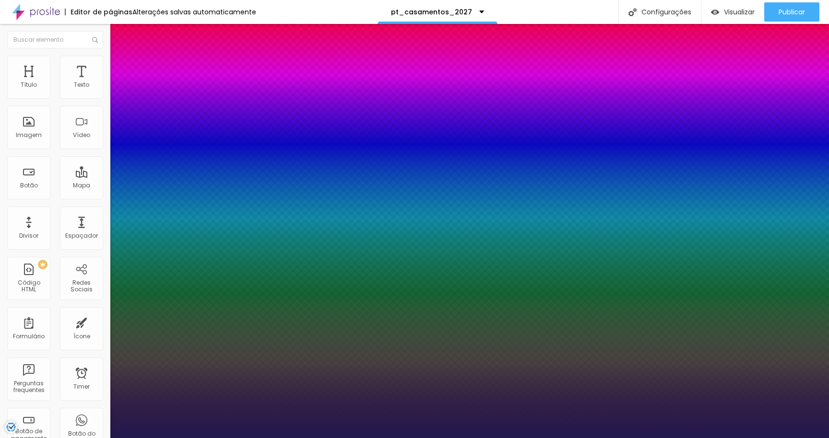
type input "1"
type input "#7663D5"
type input "1"
type input "#7764D5"
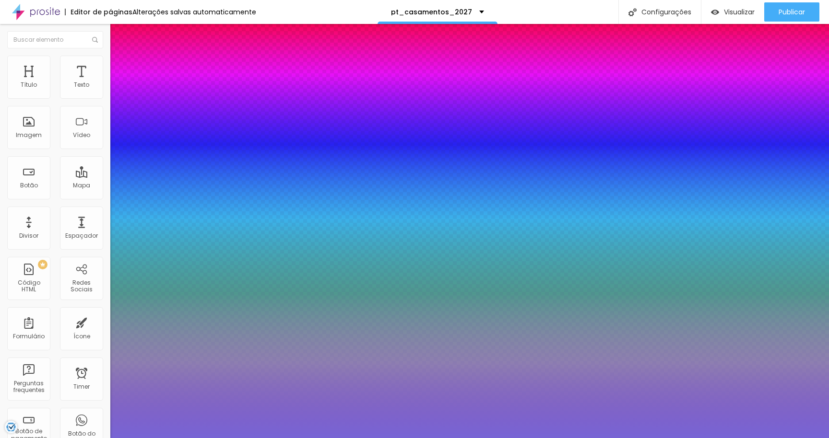
type input "1"
type input "#897AD5"
type input "1"
type input "#AEA5DD"
type input "1"
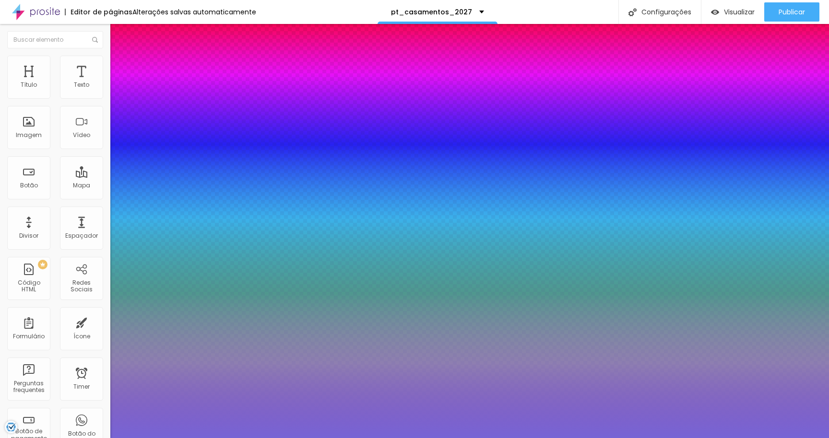
type input "#C1BAE4"
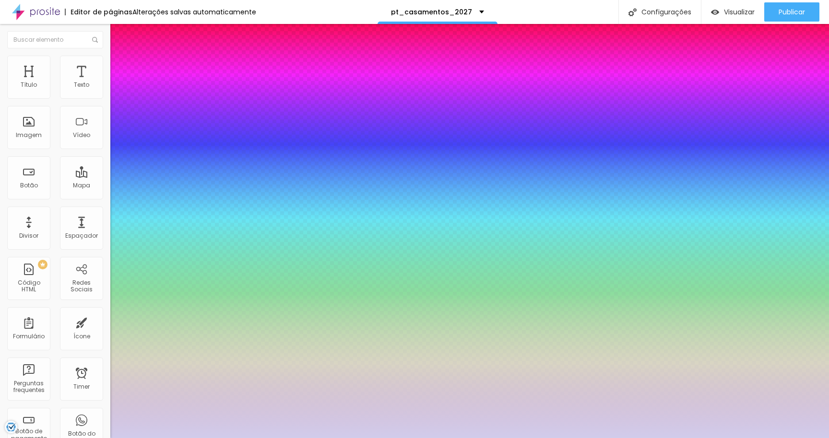
type input "1"
type input "#D1CCEB"
type input "1"
type input "#EAE8F3"
type input "1"
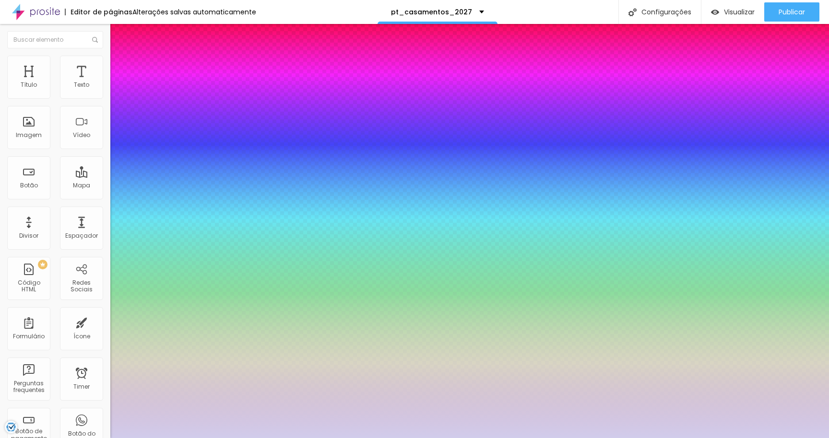
type input "#FAFAFA"
type input "1"
type input "#FFFFFF"
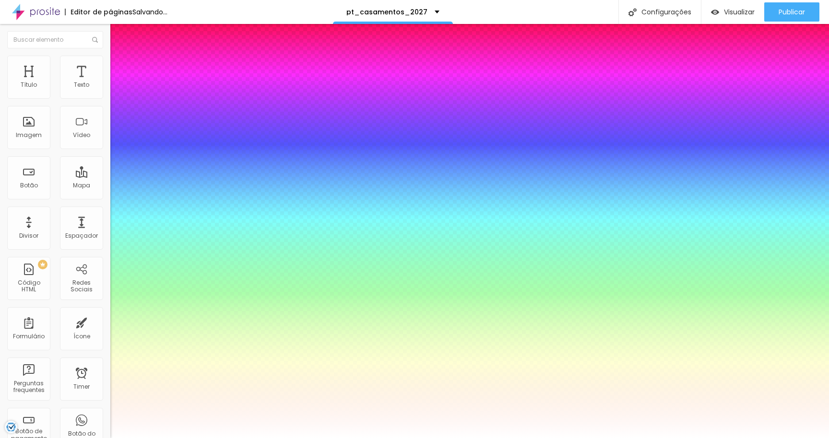
drag, startPoint x: 167, startPoint y: 273, endPoint x: 107, endPoint y: 251, distance: 63.5
type input "1"
click at [358, 438] on div at bounding box center [414, 446] width 829 height 0
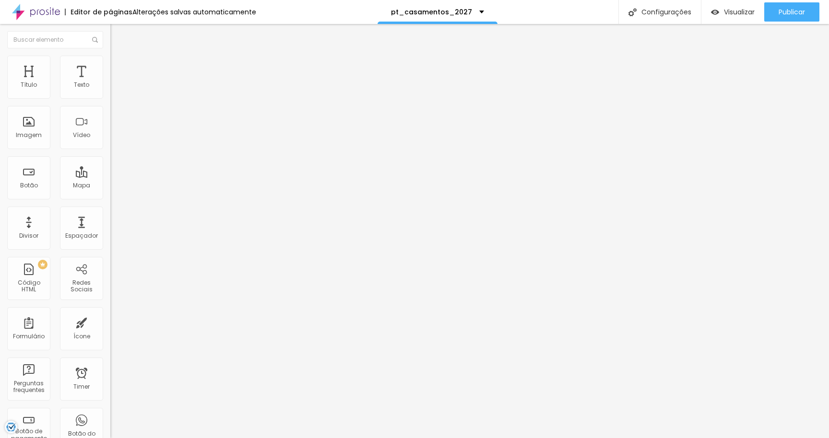
click at [110, 63] on li "Estilo" at bounding box center [165, 61] width 110 height 10
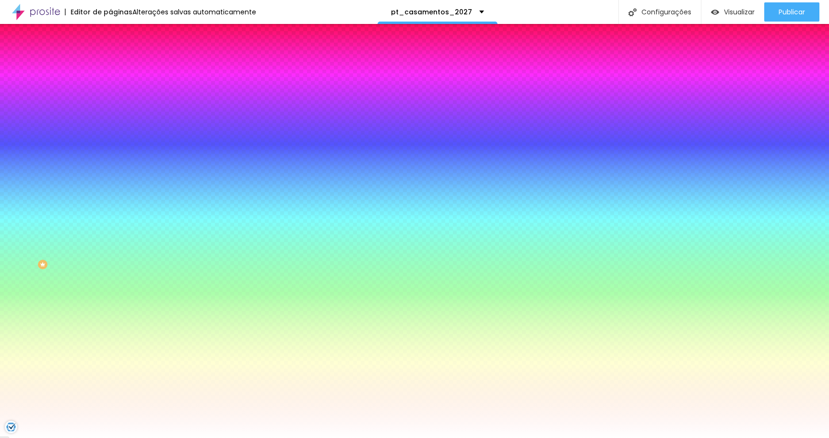
scroll to position [0, 0]
paste input "000000"
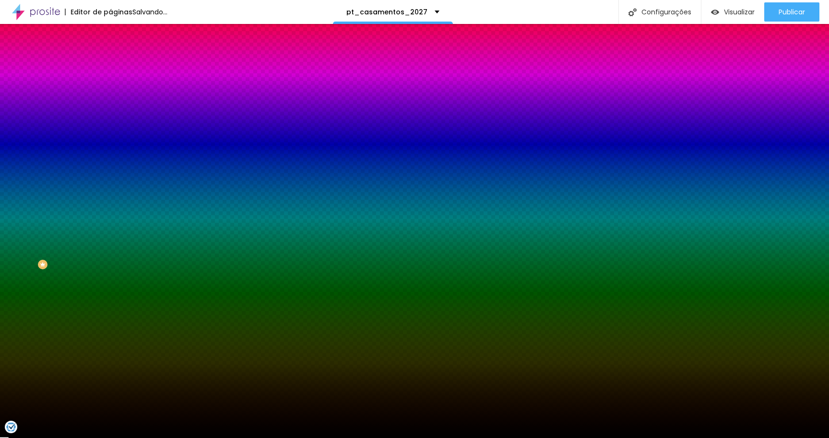
type input "#000000"
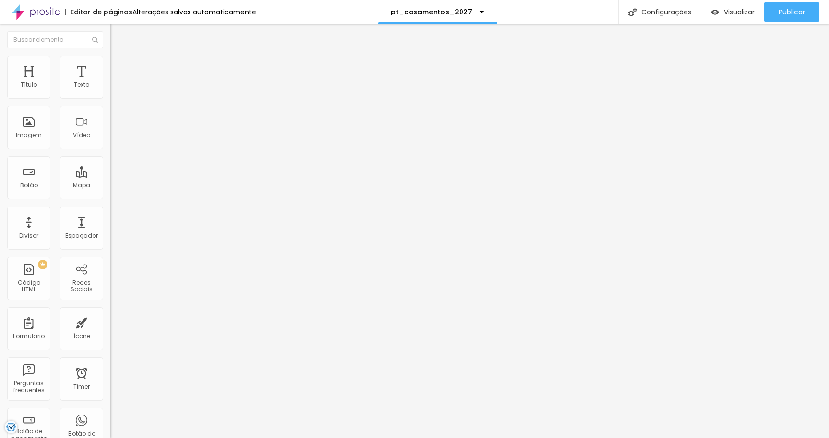
click at [110, 64] on li "Avançado" at bounding box center [165, 61] width 110 height 10
click at [119, 57] on span "Estilo" at bounding box center [126, 52] width 15 height 8
click at [110, 143] on button "button" at bounding box center [116, 138] width 13 height 10
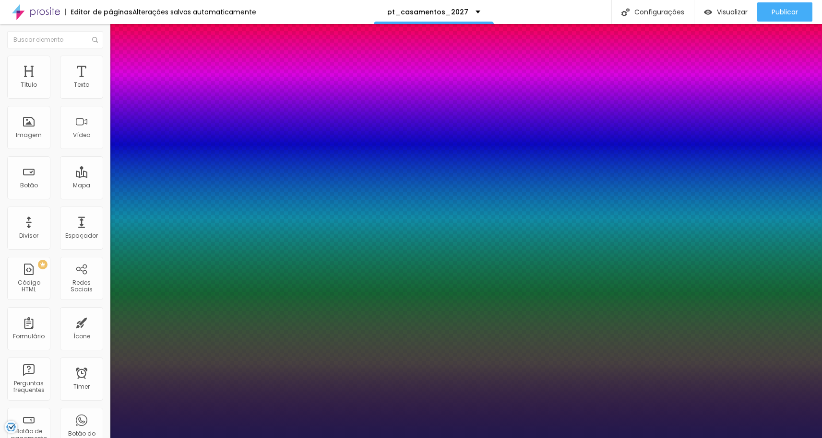
type input "1"
type input "0.5"
click at [99, 438] on div at bounding box center [411, 446] width 822 height 0
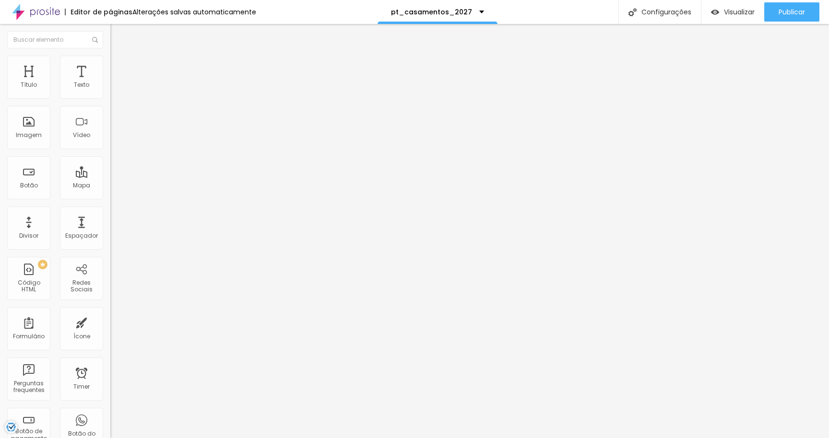
click at [119, 66] on span "Estilo" at bounding box center [126, 62] width 15 height 8
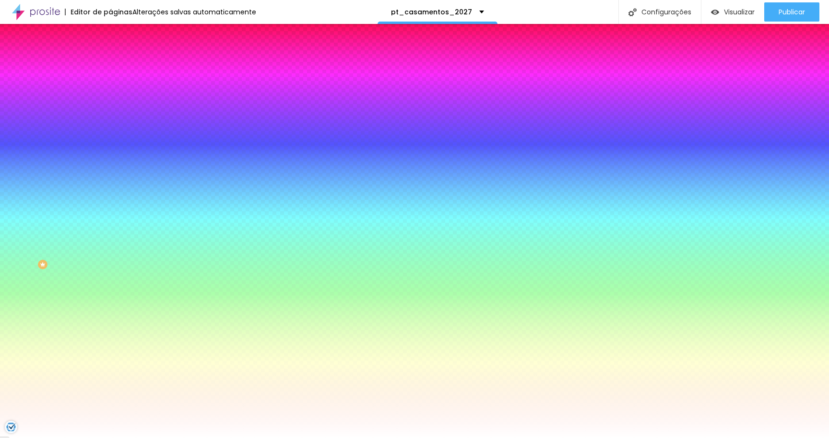
paste input "000000"
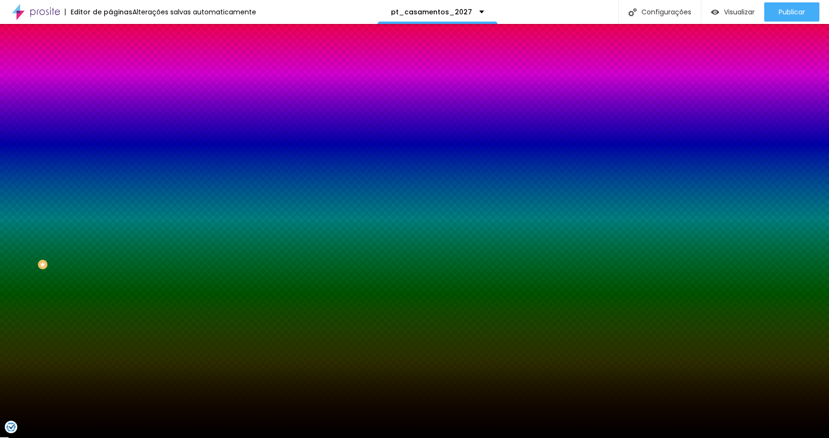
type input "#000000"
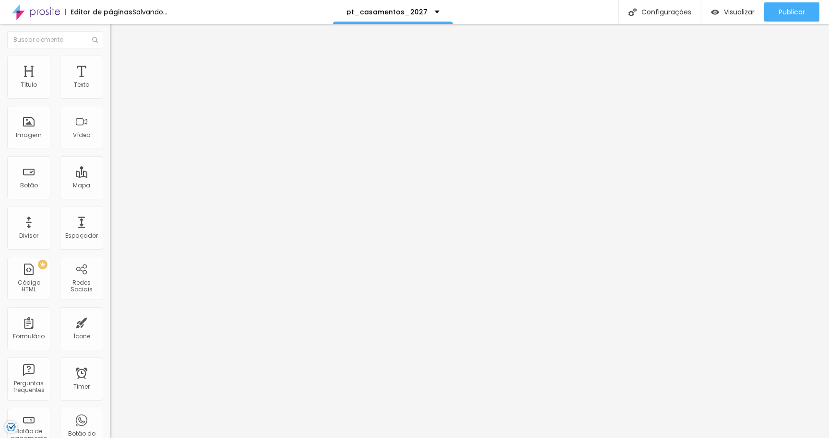
click at [110, 65] on li "Estilo" at bounding box center [165, 61] width 110 height 10
click at [110, 61] on img at bounding box center [114, 60] width 9 height 9
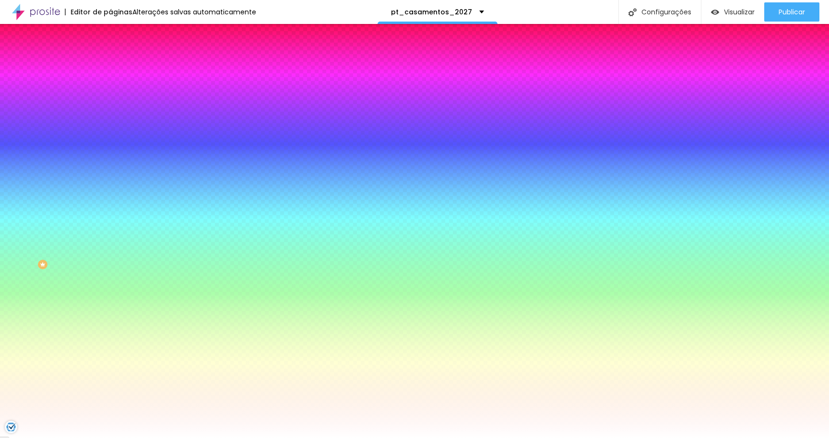
paste input "000000"
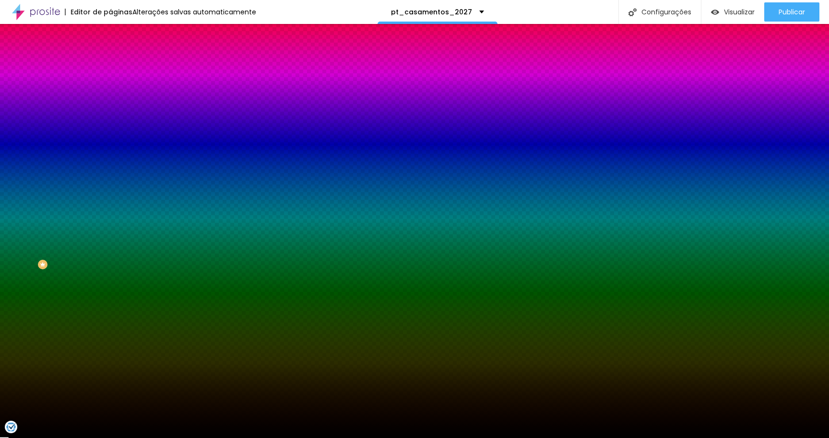
type input "#000000"
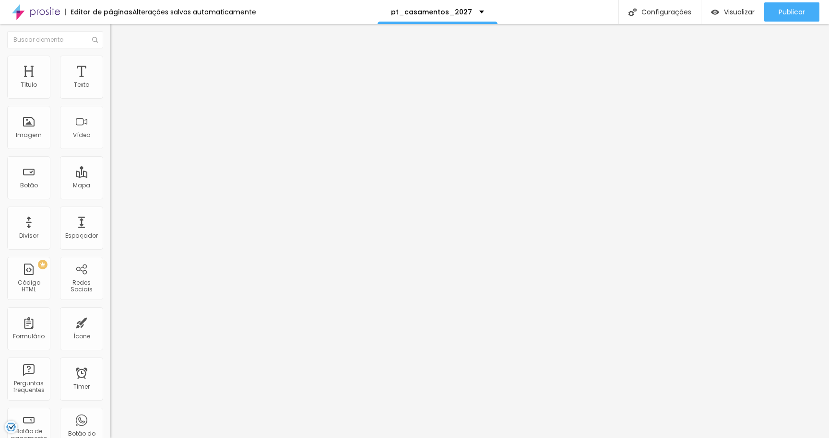
click at [110, 61] on img at bounding box center [114, 60] width 9 height 9
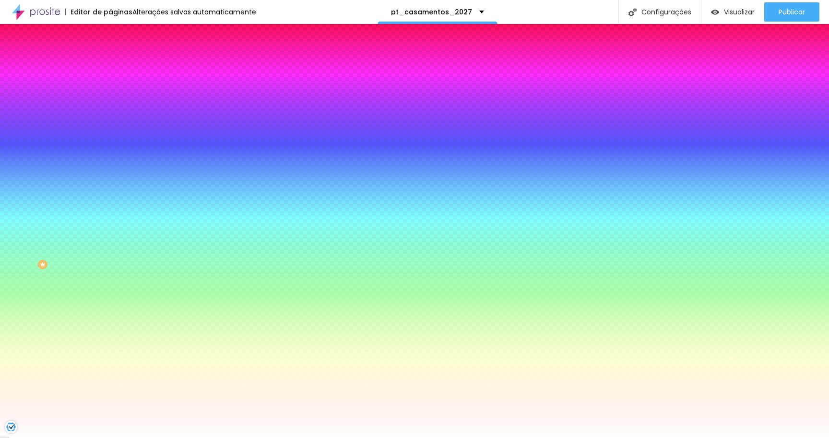
paste input "000000"
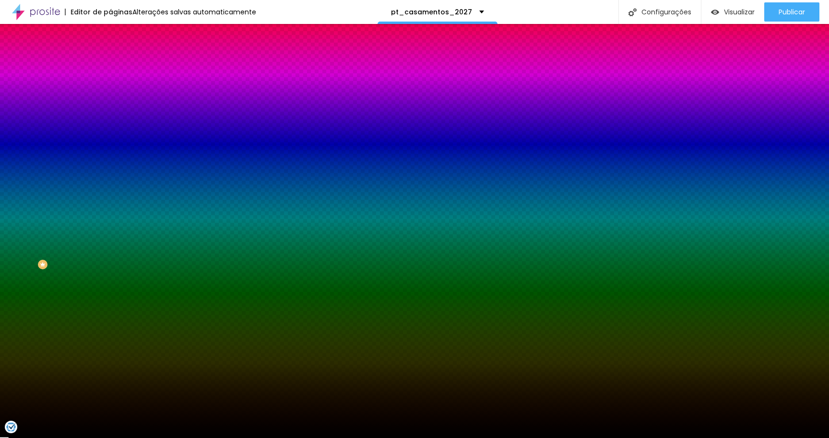
type input "#000000"
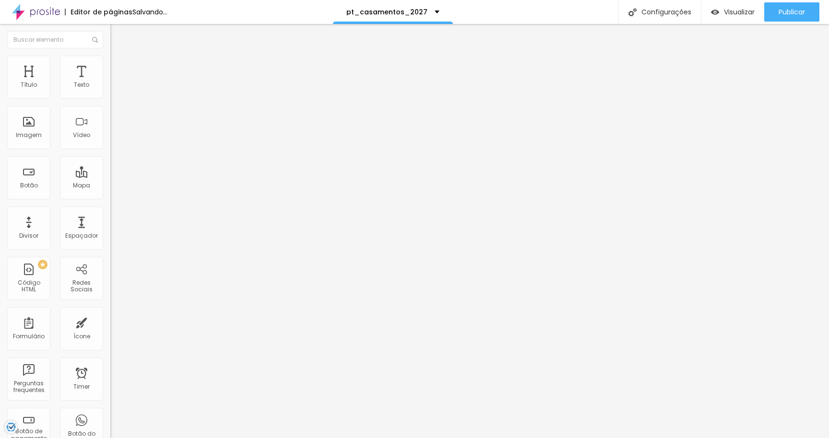
click at [119, 66] on span "Estilo" at bounding box center [126, 62] width 15 height 8
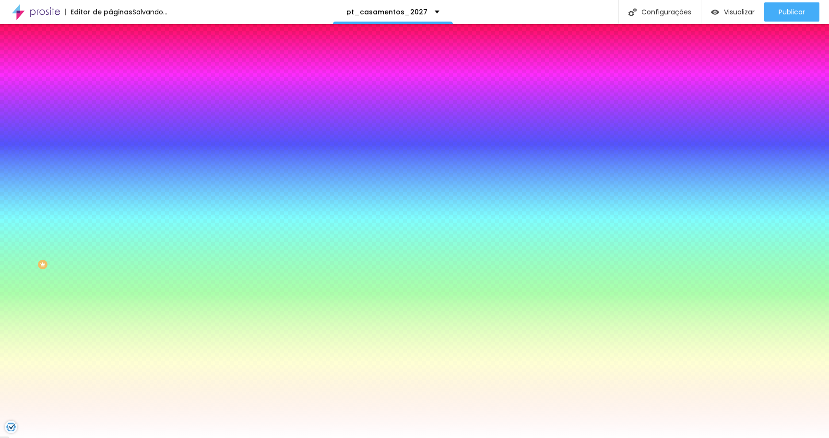
paste input "000000"
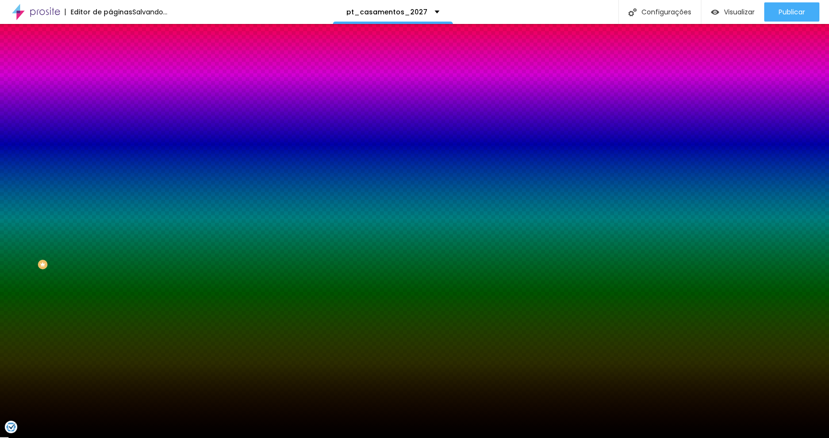
type input "#000000"
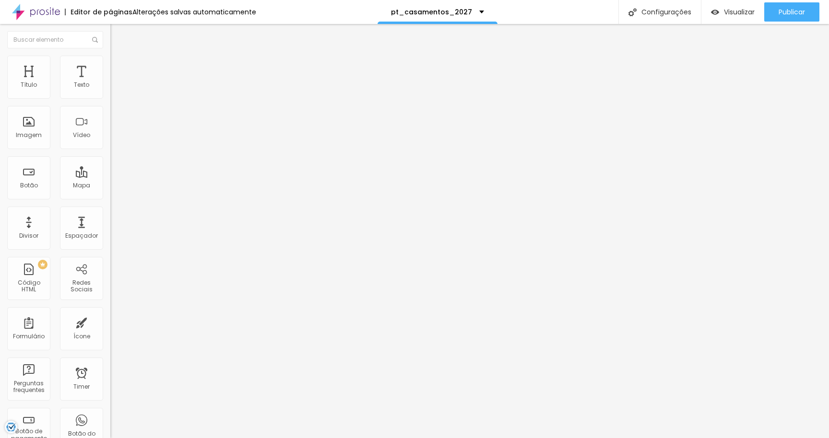
click at [110, 56] on img at bounding box center [114, 60] width 9 height 9
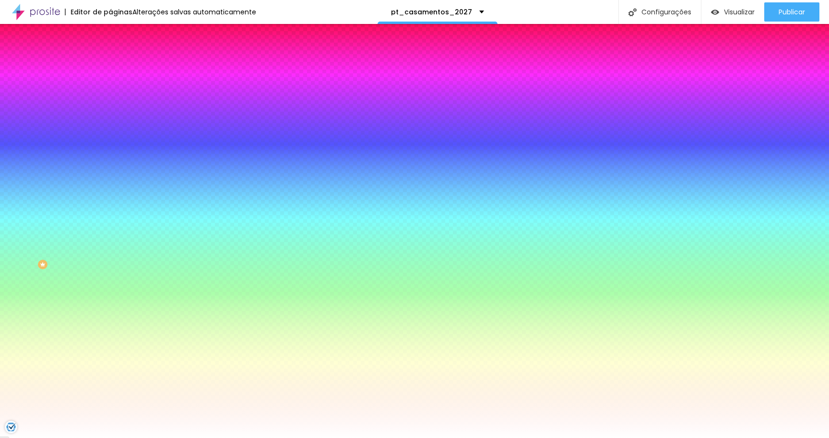
click at [110, 140] on input "#FFFFFF" at bounding box center [167, 135] width 115 height 10
paste input "000000"
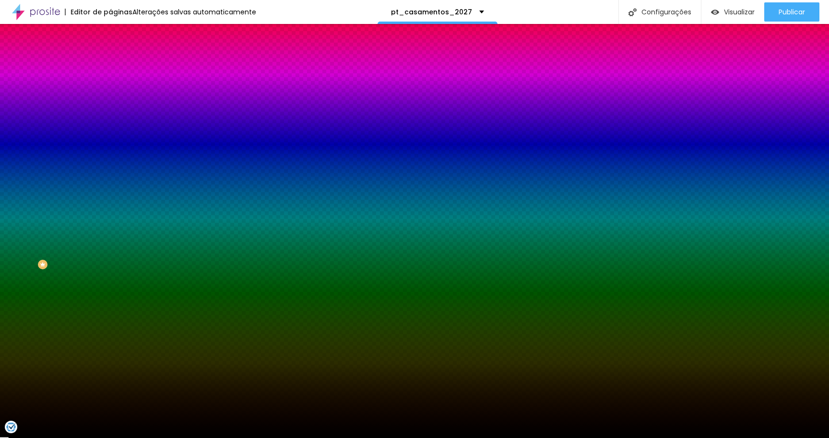
type input "#000000"
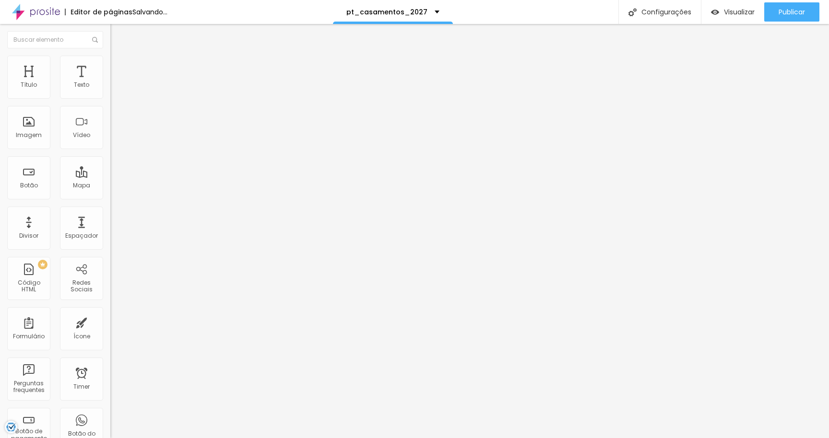
click at [110, 57] on img at bounding box center [114, 60] width 9 height 9
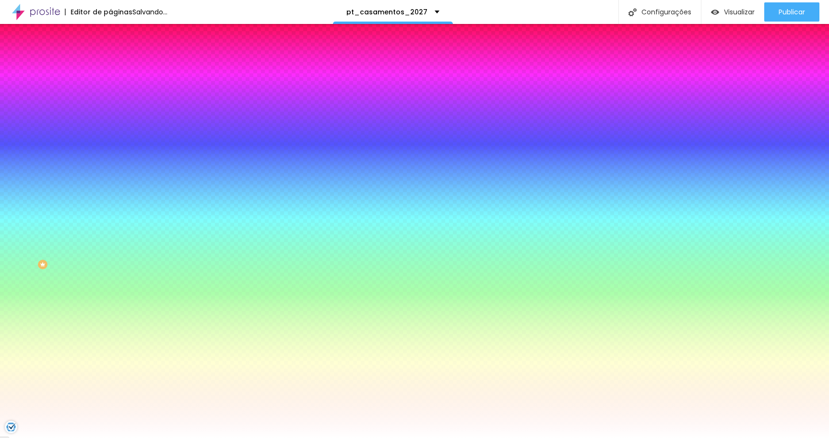
paste input "000000"
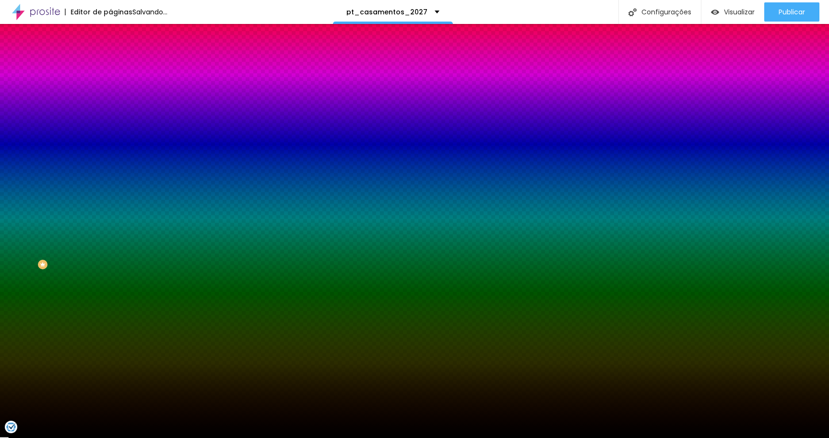
type input "#000000"
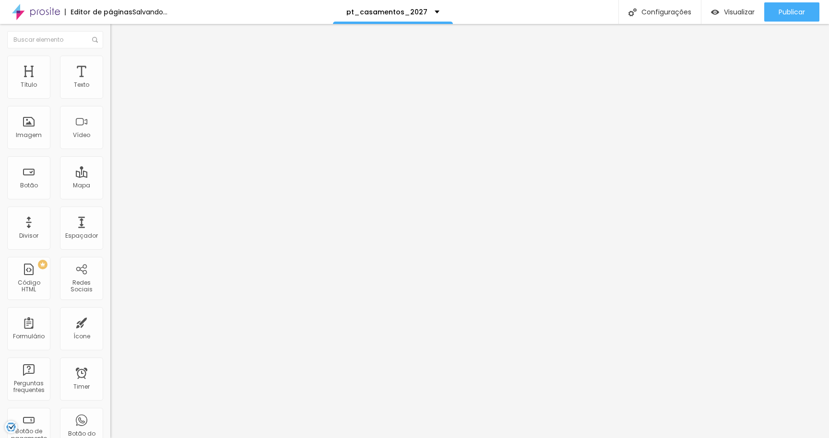
click at [110, 59] on li "Estilo" at bounding box center [165, 61] width 110 height 10
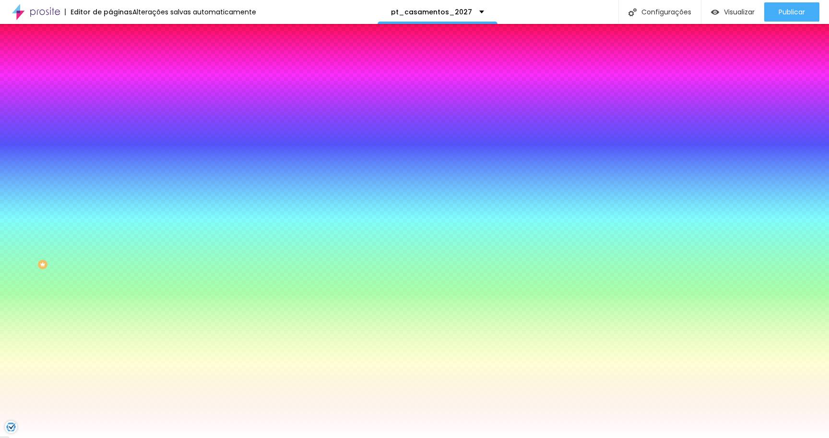
paste input "000000"
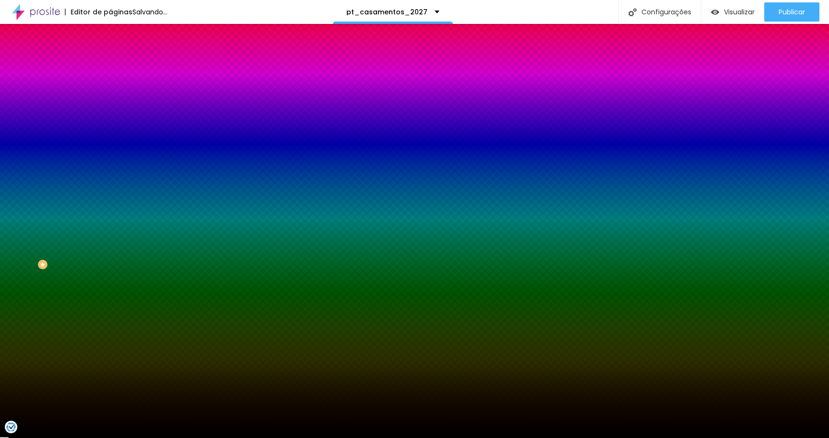
type input "#000000"
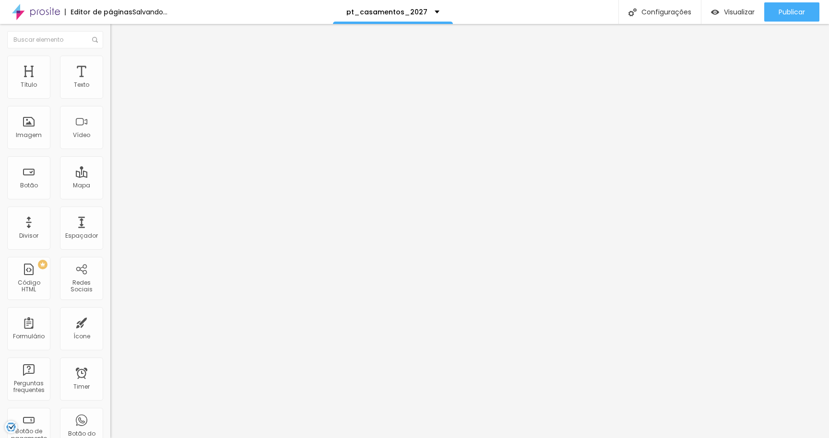
click at [110, 61] on li "Estilo" at bounding box center [165, 61] width 110 height 10
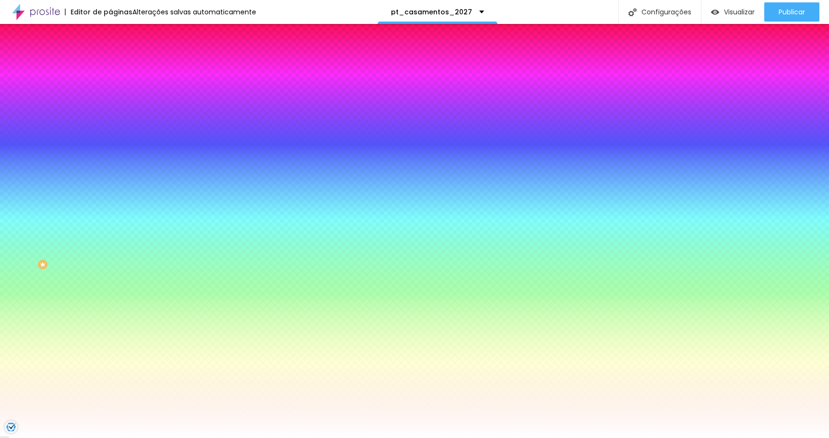
paste input "000000"
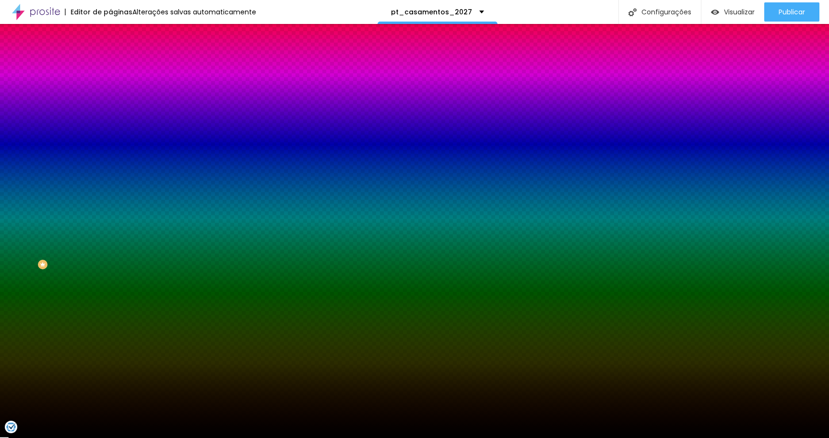
type input "#000000"
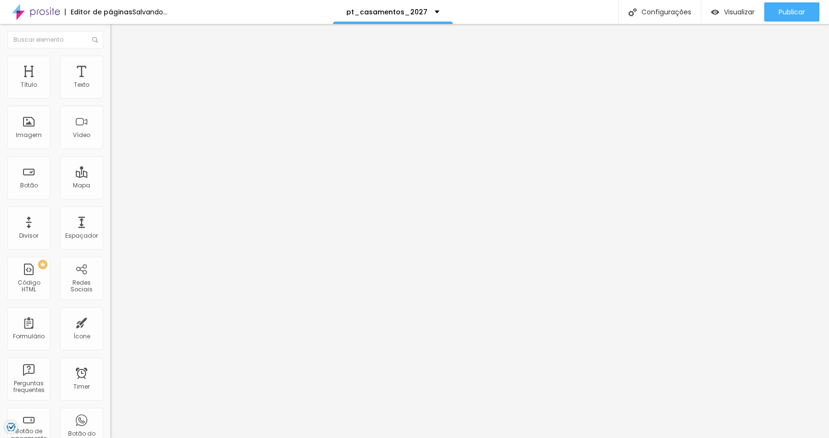
click at [110, 58] on img at bounding box center [114, 60] width 9 height 9
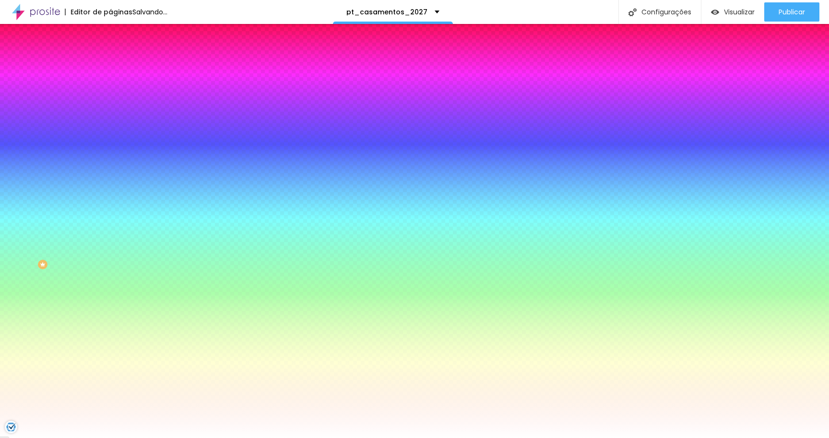
paste input "000000"
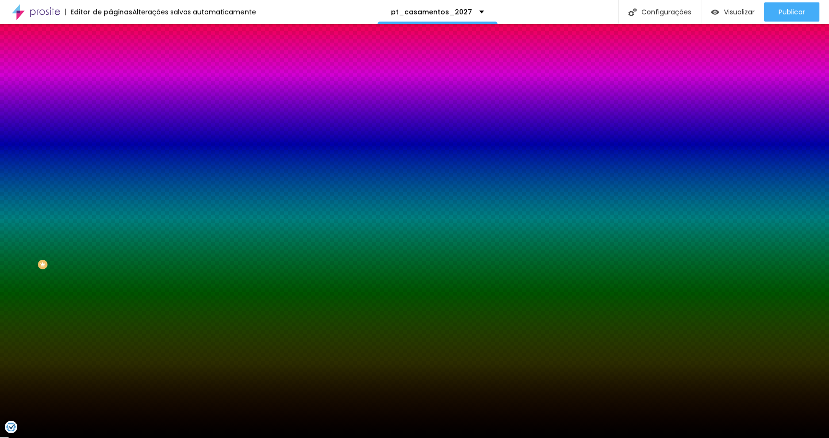
type input "#000000"
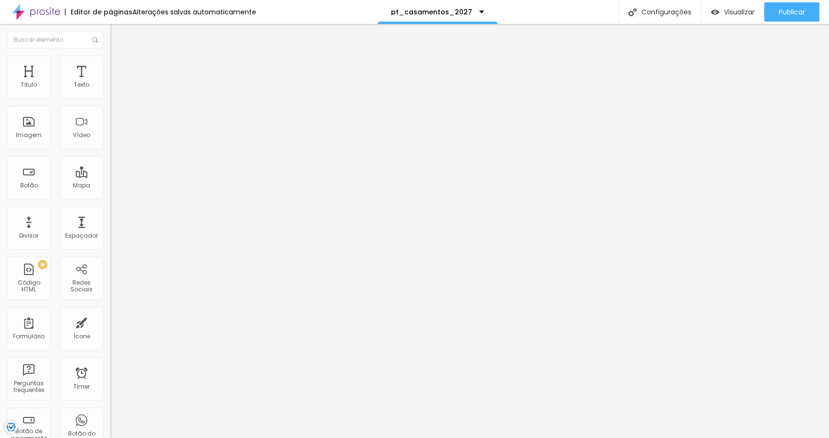
click at [119, 66] on span "Estilo" at bounding box center [126, 62] width 15 height 8
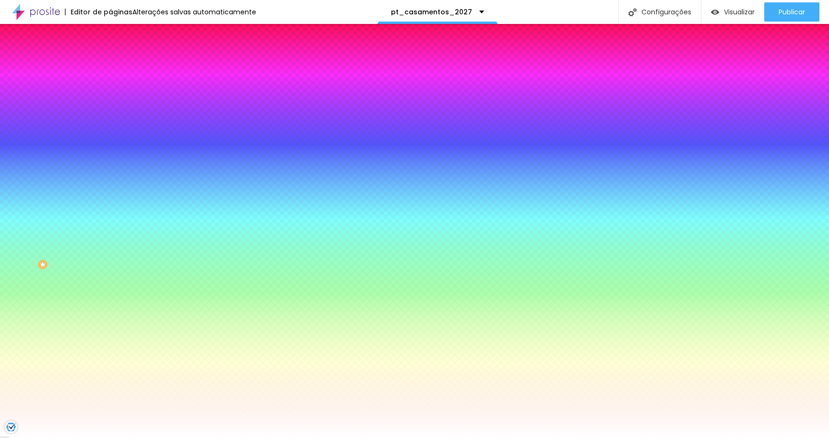
scroll to position [0, 0]
drag, startPoint x: 78, startPoint y: 175, endPoint x: 102, endPoint y: 176, distance: 24.5
click at [110, 140] on input "#FFFFFF" at bounding box center [167, 135] width 115 height 10
paste input "000000"
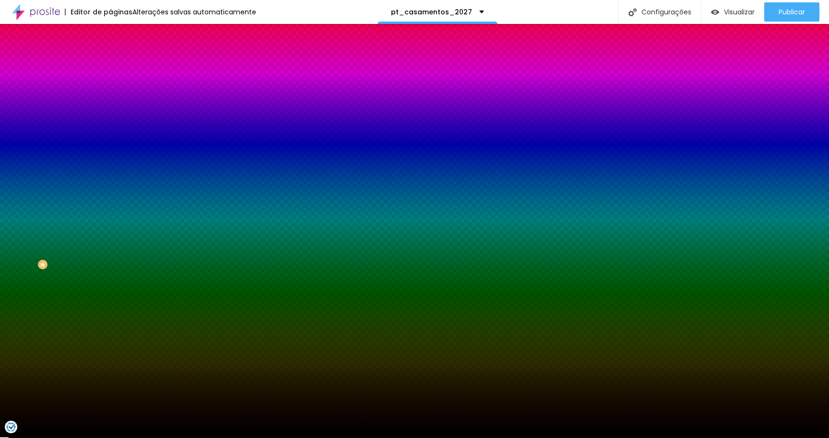
type input "#000000"
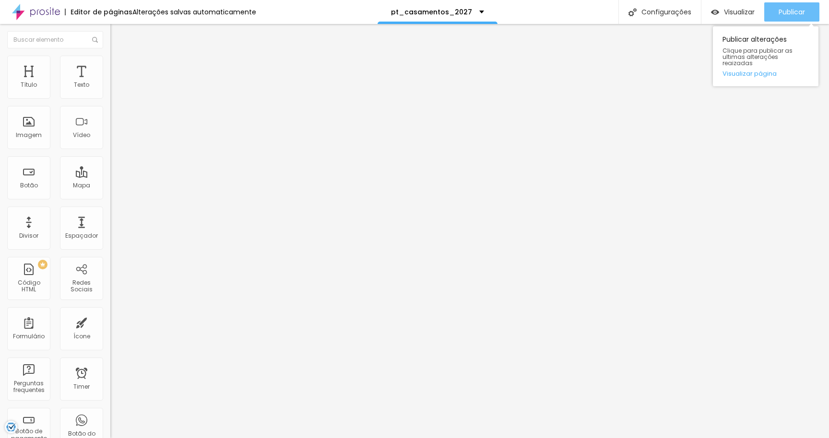
click at [774, 18] on button "Publicar" at bounding box center [791, 11] width 55 height 19
click at [119, 66] on span "Estilo" at bounding box center [126, 62] width 15 height 8
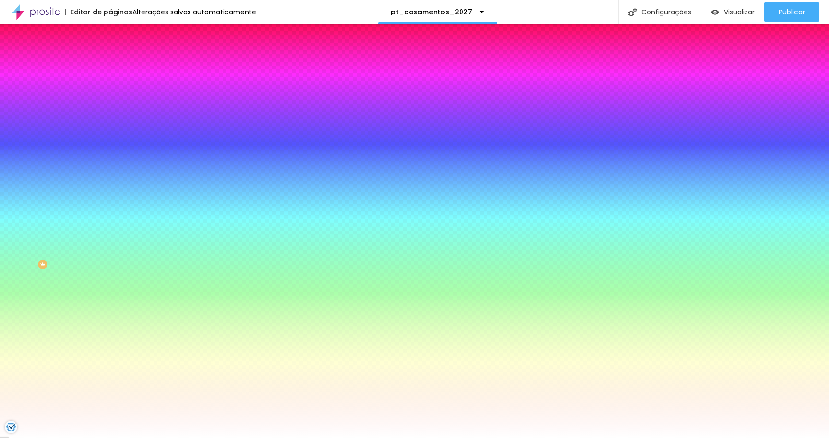
drag, startPoint x: 77, startPoint y: 174, endPoint x: 107, endPoint y: 174, distance: 29.3
click at [110, 174] on div "Imagem de fundo Adicionar imagem Efeito da Imagem Nenhum Nenhum Parallax Cor de…" at bounding box center [165, 137] width 110 height 124
paste input "1900"
drag, startPoint x: 100, startPoint y: 173, endPoint x: 38, endPoint y: 173, distance: 61.9
click at [110, 140] on div "Cor de fundo Voltar ao padrão #1900" at bounding box center [165, 127] width 110 height 26
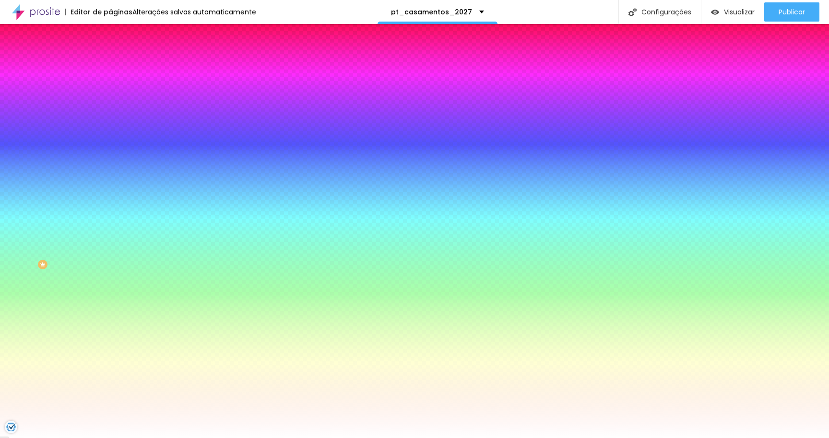
click at [110, 130] on div at bounding box center [165, 130] width 110 height 0
drag, startPoint x: 32, startPoint y: 230, endPoint x: 11, endPoint y: 180, distance: 54.6
click at [110, 140] on div "Cor de fundo Voltar ao padrão #FFFFFF" at bounding box center [165, 127] width 110 height 26
click at [110, 173] on div "Efeito superior DESATIVADO Voltar ao padrão" at bounding box center [165, 159] width 110 height 27
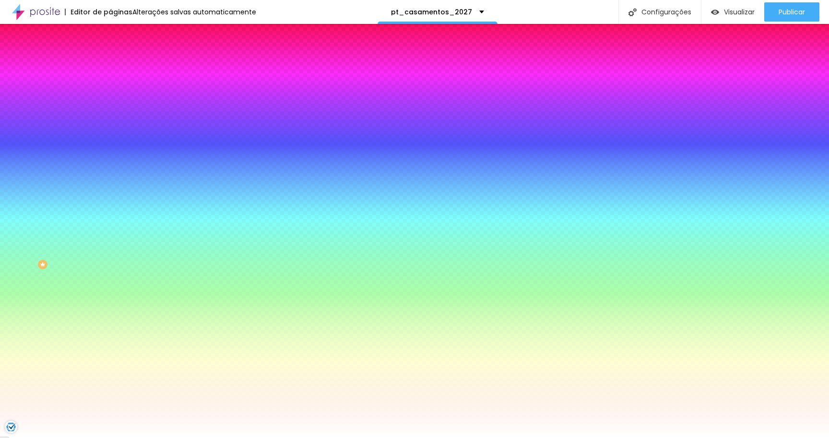
click at [110, 130] on div at bounding box center [165, 130] width 110 height 0
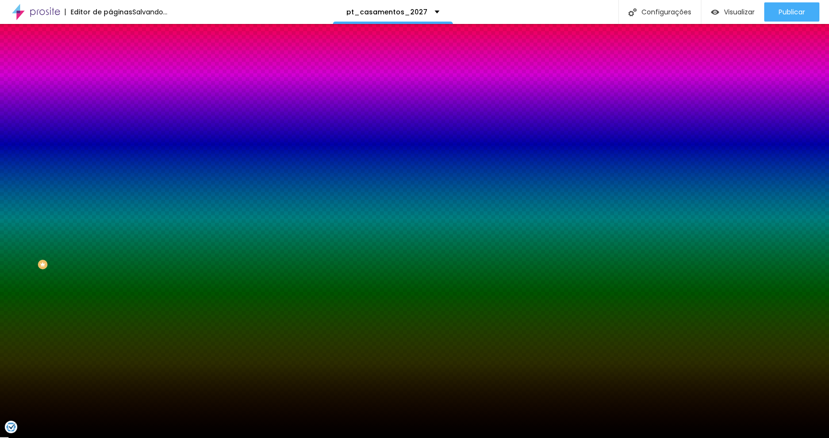
type input "#000000"
drag, startPoint x: 62, startPoint y: 221, endPoint x: 83, endPoint y: 267, distance: 50.5
click at [110, 267] on div "Editar Seção Conteúdo Estilo Avançado Imagem de fundo Adicionar imagem Efeito d…" at bounding box center [165, 231] width 110 height 415
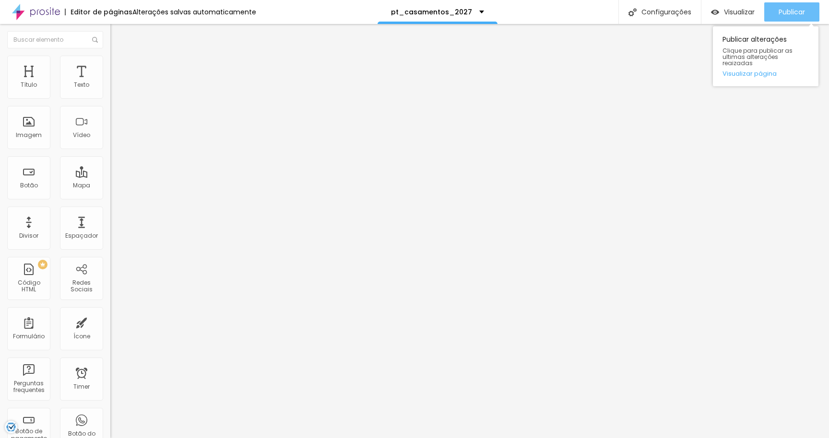
click at [796, 14] on span "Publicar" at bounding box center [792, 12] width 26 height 8
click at [110, 58] on img at bounding box center [114, 60] width 9 height 9
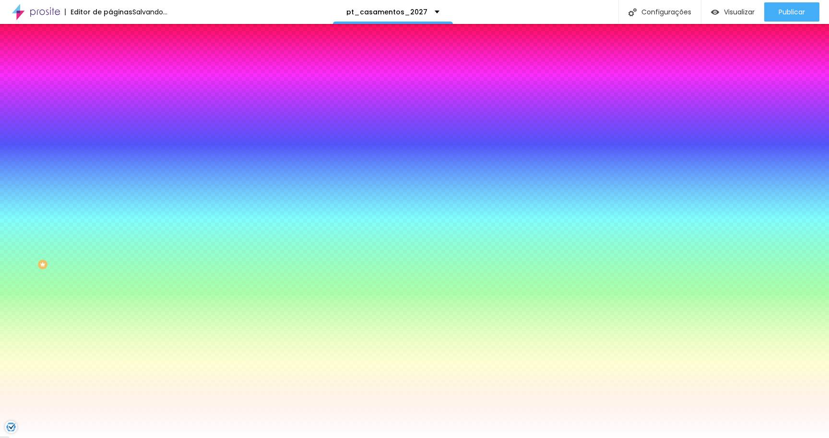
click at [110, 130] on div at bounding box center [165, 130] width 110 height 0
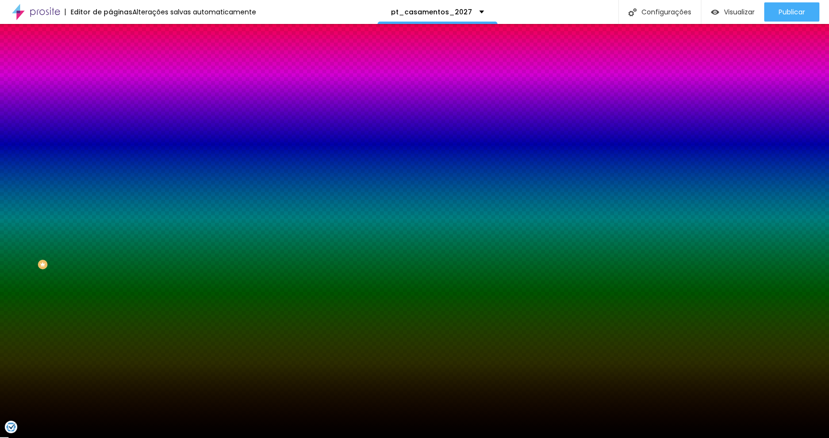
type input "#000000"
drag, startPoint x: 71, startPoint y: 215, endPoint x: 81, endPoint y: 265, distance: 50.9
click at [110, 265] on div "Editar Seção Conteúdo Estilo Avançado Imagem de fundo Adicionar imagem Efeito d…" at bounding box center [165, 231] width 110 height 415
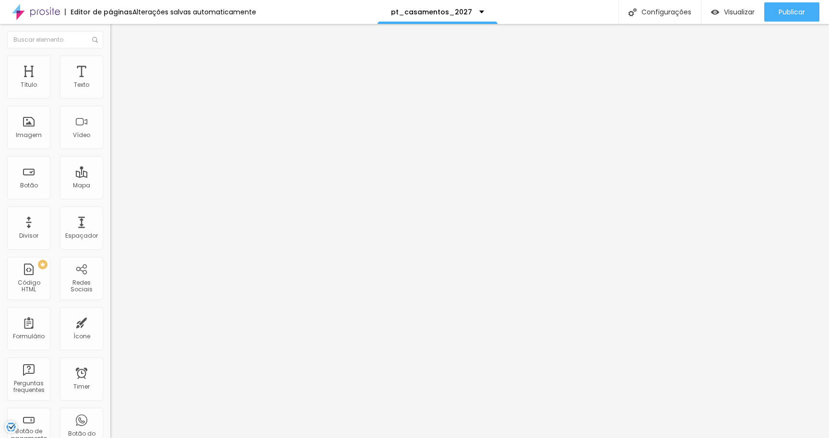
click at [110, 59] on li "Estilo" at bounding box center [165, 61] width 110 height 10
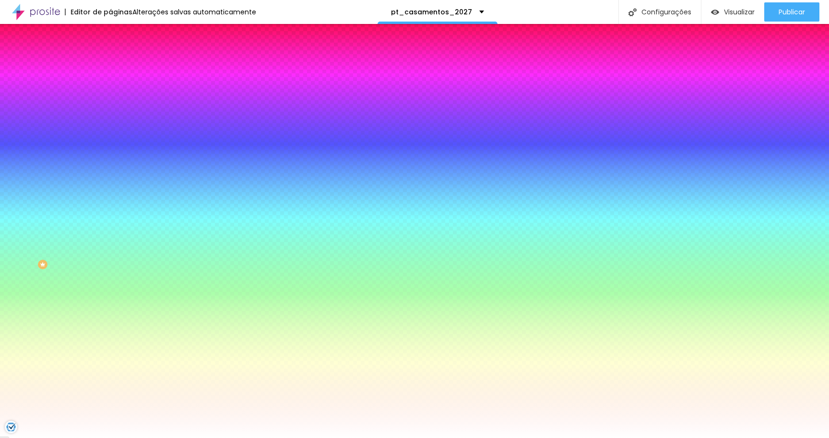
paste input "000000"
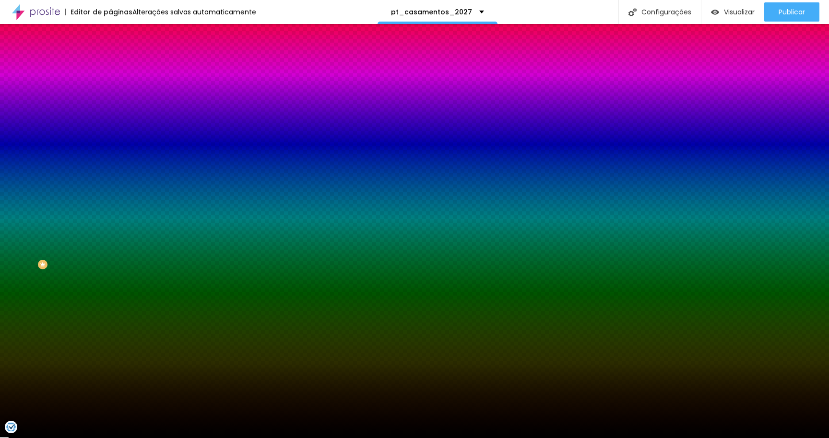
type input "#000000"
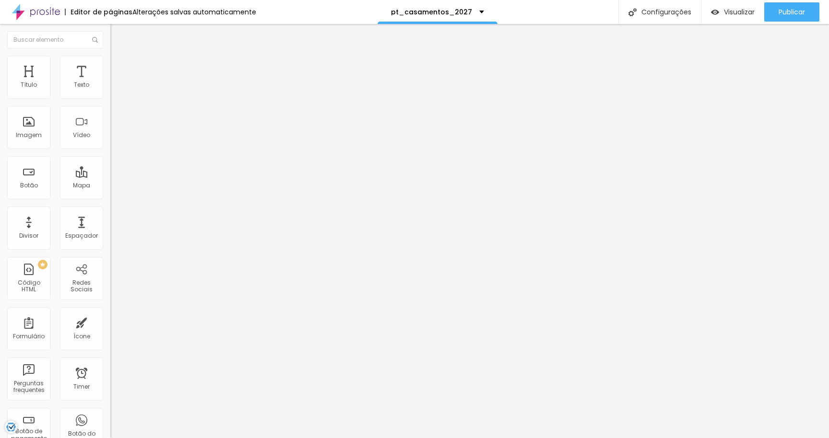
click at [119, 65] on span "Estilo" at bounding box center [126, 62] width 15 height 8
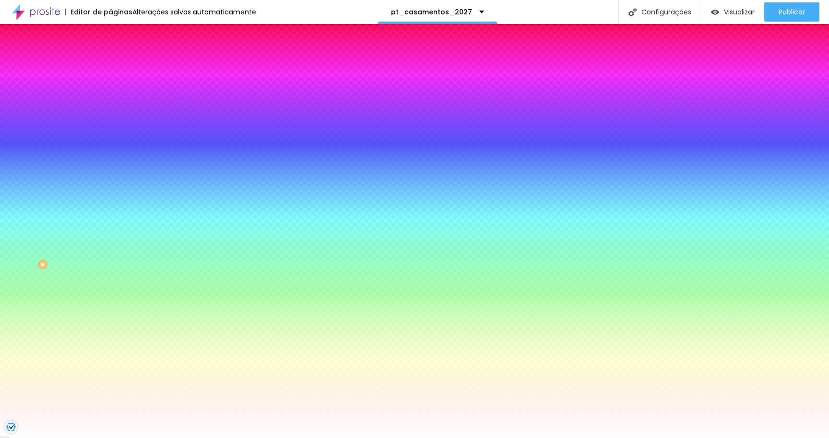
paste input "000000"
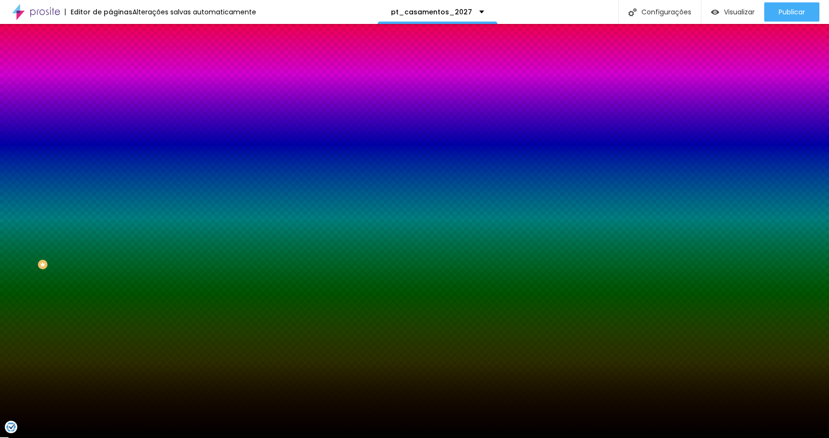
type input "#000000"
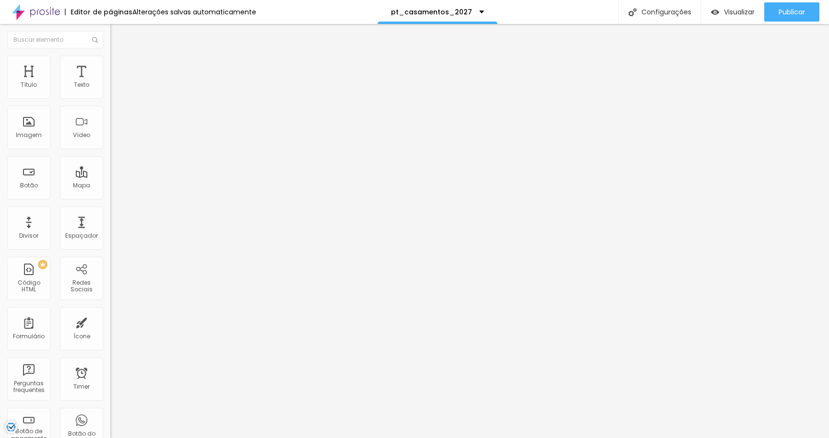
click at [110, 61] on img at bounding box center [114, 60] width 9 height 9
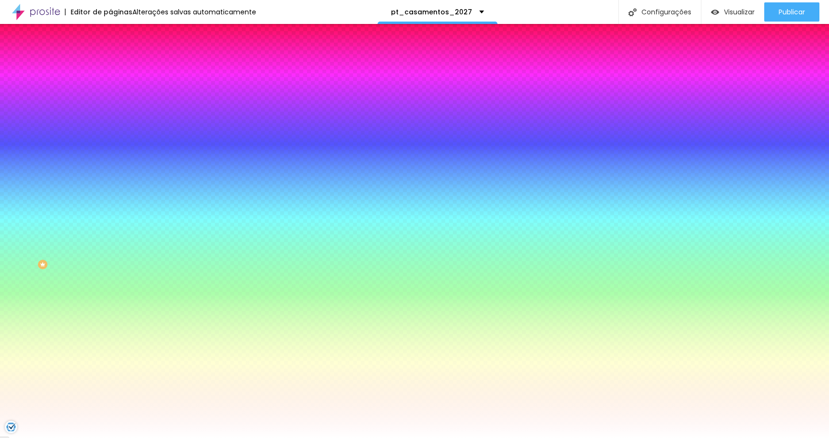
scroll to position [0, 0]
paste input "000000"
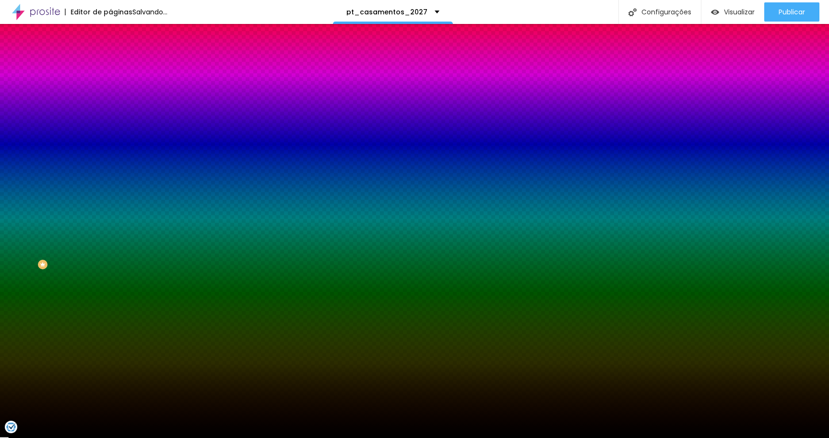
type input "#000000"
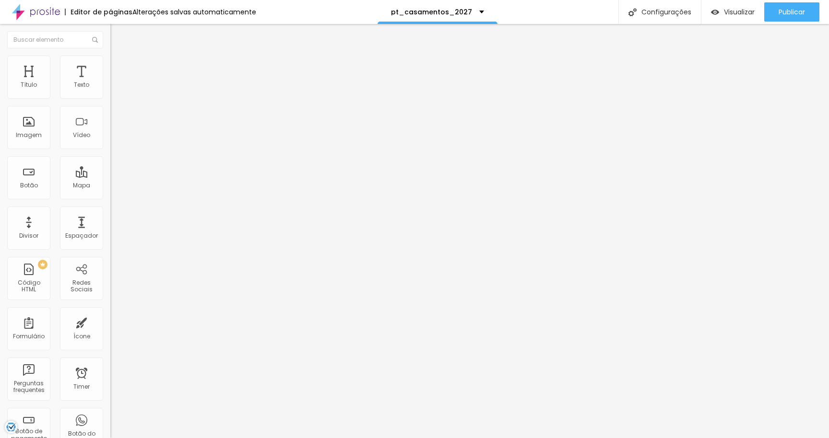
click at [119, 66] on span "Estilo" at bounding box center [126, 62] width 15 height 8
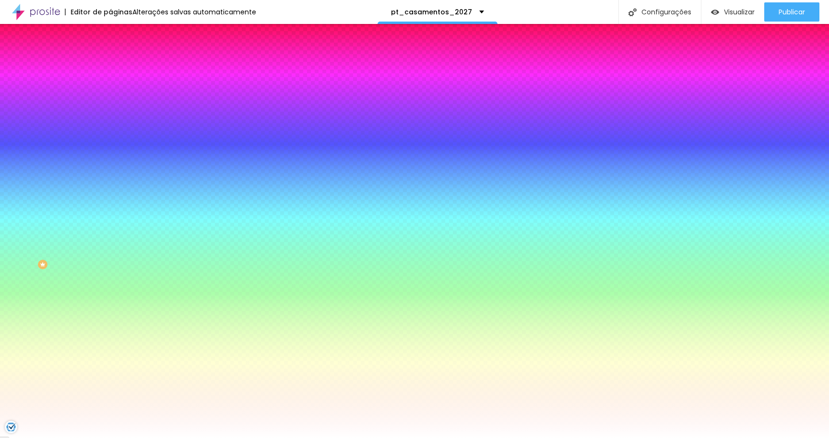
paste input "000000"
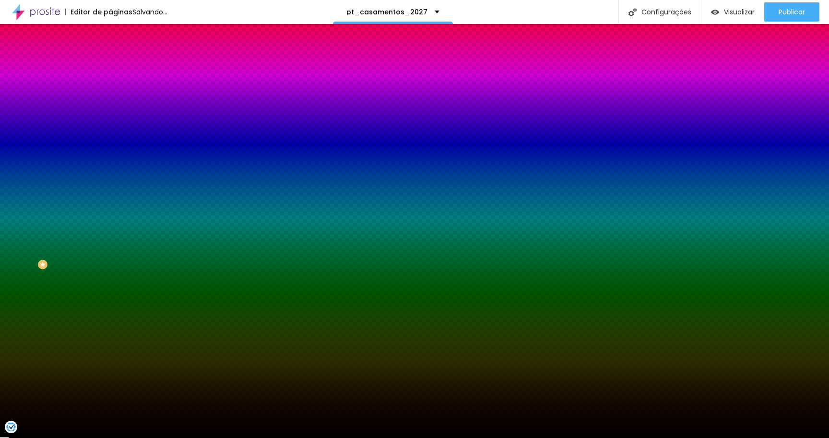
type input "#000000"
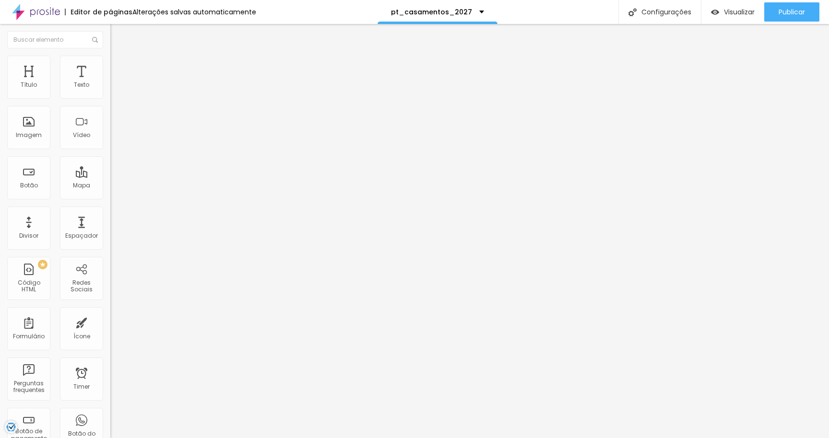
click at [110, 62] on li "Estilo" at bounding box center [165, 61] width 110 height 10
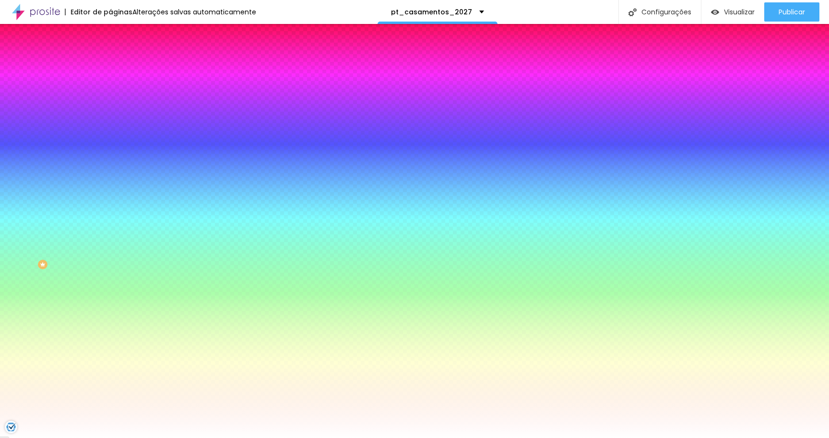
click at [110, 140] on input "#FFFFFF" at bounding box center [167, 135] width 115 height 10
paste input "00000"
type input "#00000"
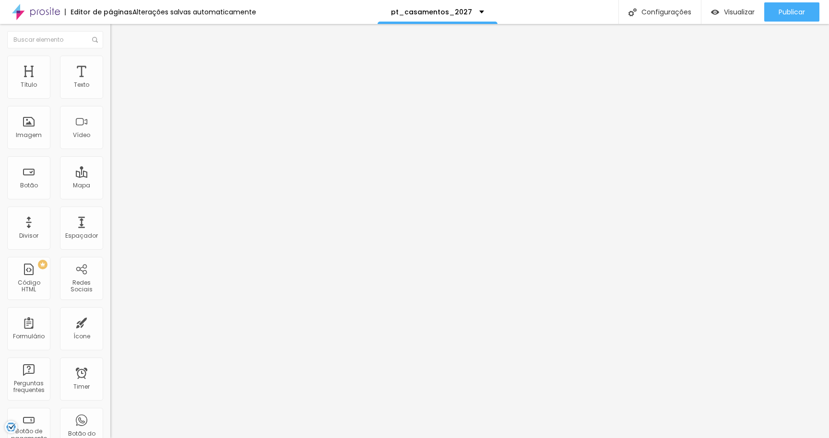
click at [119, 66] on span "Estilo" at bounding box center [126, 62] width 15 height 8
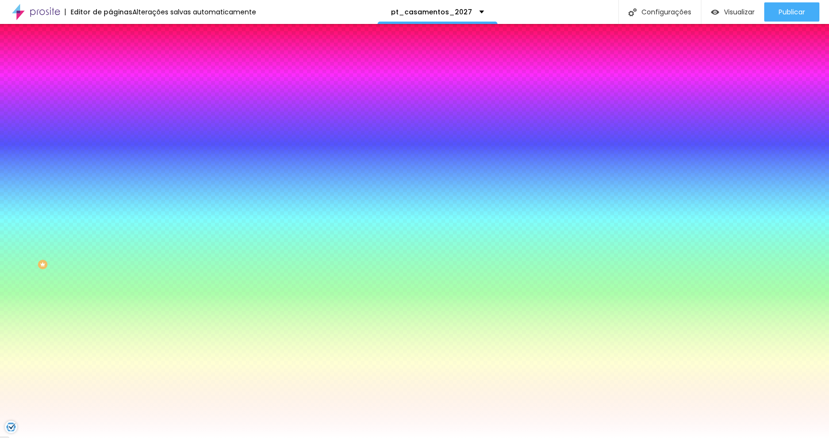
paste input "000000"
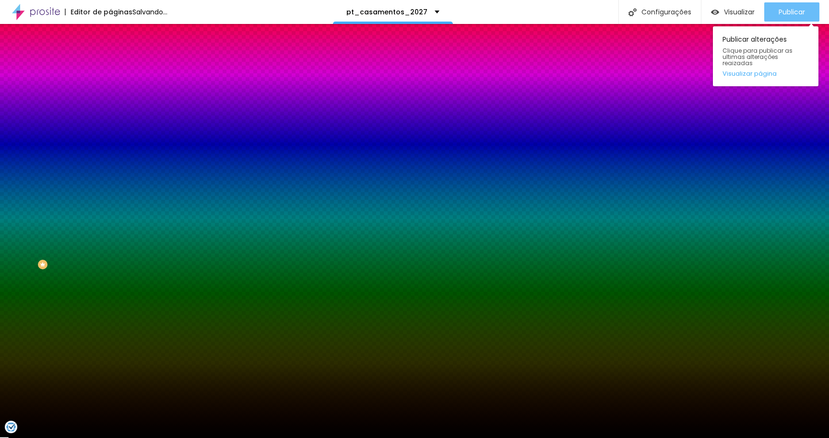
type input "#000000"
click at [775, 14] on button "Publicar" at bounding box center [791, 11] width 55 height 19
click at [785, 15] on span "Publicar" at bounding box center [792, 12] width 26 height 8
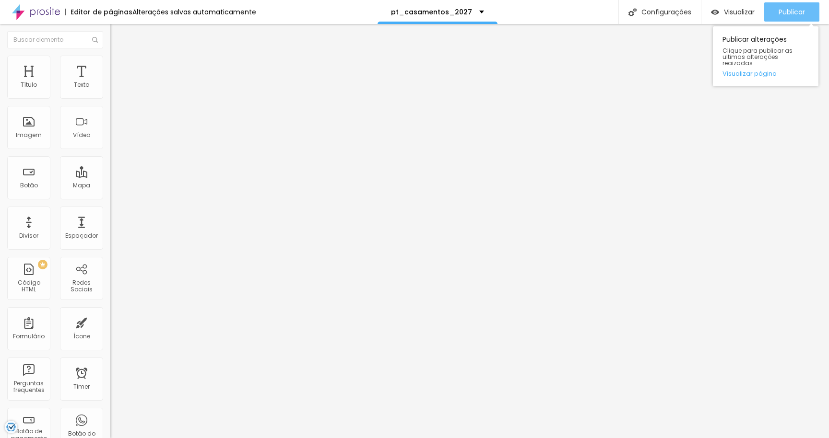
click at [787, 11] on span "Publicar" at bounding box center [792, 12] width 26 height 8
click at [785, 10] on span "Publicar" at bounding box center [792, 12] width 26 height 8
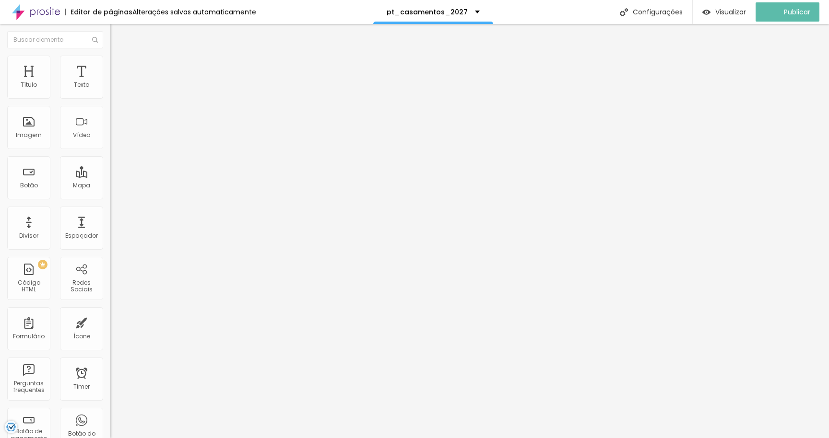
click at [110, 83] on span "Trocar imagem" at bounding box center [136, 78] width 52 height 8
click at [110, 197] on input "[URL][DOMAIN_NAME]" at bounding box center [167, 192] width 115 height 10
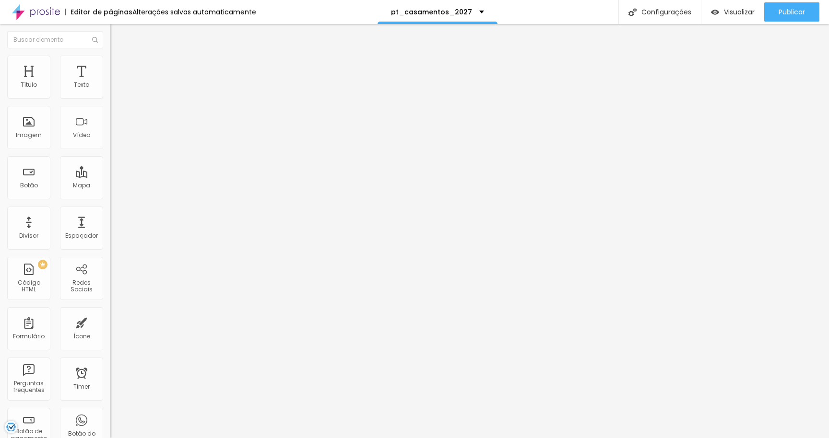
click at [110, 197] on input "[URL][DOMAIN_NAME]" at bounding box center [167, 192] width 115 height 10
paste input "[URL][DOMAIN_NAME]"
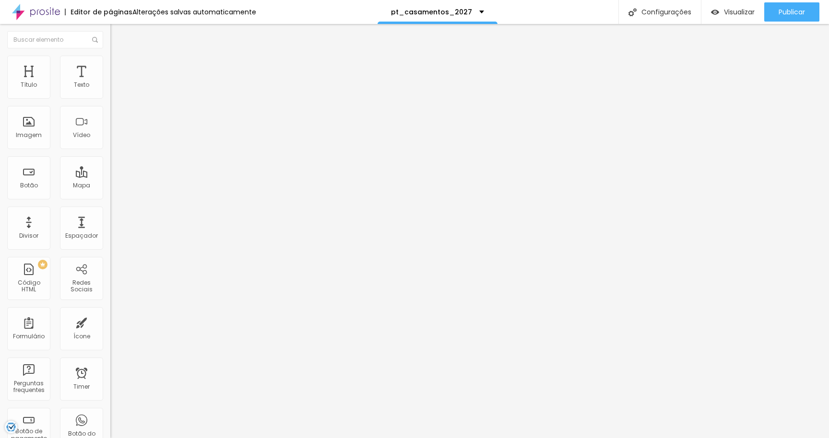
type input "[URL][DOMAIN_NAME]"
click at [110, 326] on div "Editar Imagem Conteúdo Estilo Avançado Trocar imagem Descrição da imagem (Alt) …" at bounding box center [165, 231] width 110 height 415
click at [110, 57] on li "Avançado" at bounding box center [165, 61] width 110 height 10
click at [781, 10] on span "Publicar" at bounding box center [792, 12] width 26 height 8
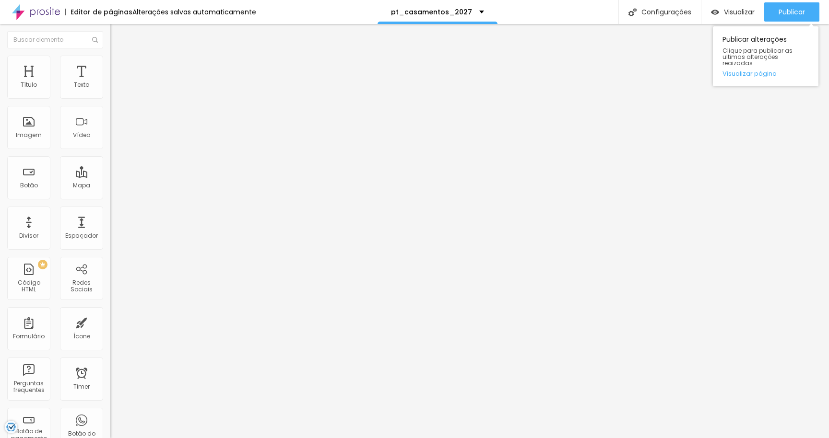
click at [789, 23] on div "Publicar alterações Clique para publicar as ultimas alterações reaizadas Visual…" at bounding box center [766, 54] width 106 height 65
click at [793, 8] on span "Publicar" at bounding box center [792, 12] width 26 height 8
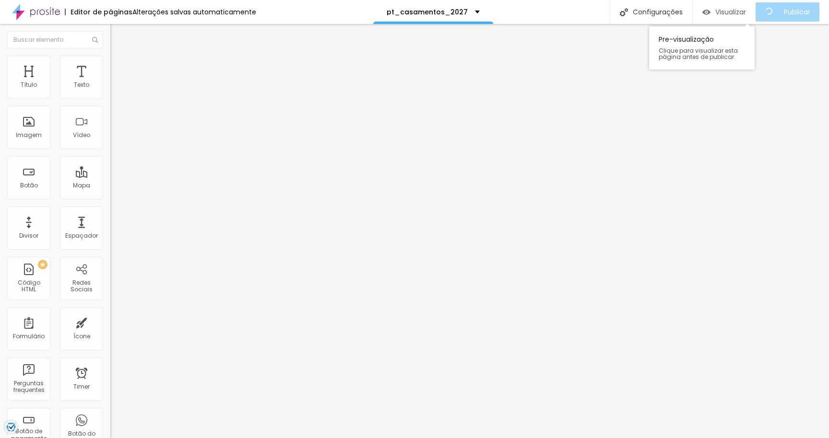
click at [738, 11] on span "Visualizar" at bounding box center [730, 12] width 31 height 8
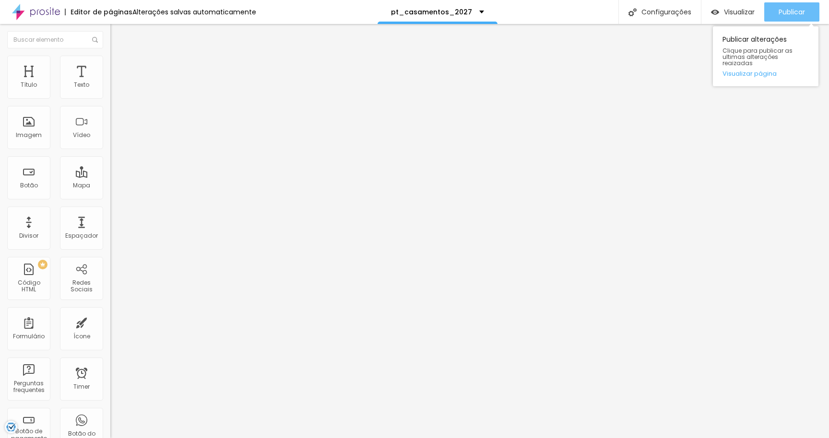
click at [797, 8] on span "Publicar" at bounding box center [792, 12] width 26 height 8
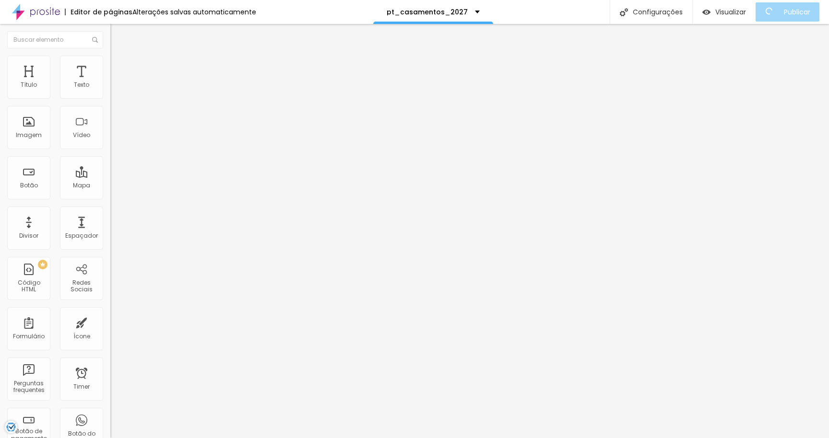
click at [118, 36] on div "Editar Imagem" at bounding box center [150, 35] width 64 height 8
click at [452, 17] on div "pt_casamentos_2027" at bounding box center [433, 12] width 120 height 24
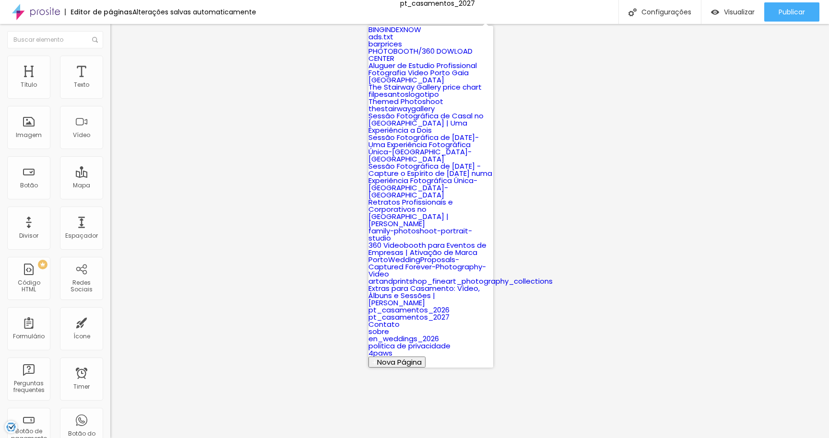
scroll to position [503, 0]
click at [439, 305] on link "pt_casamentos_2026" at bounding box center [408, 310] width 81 height 10
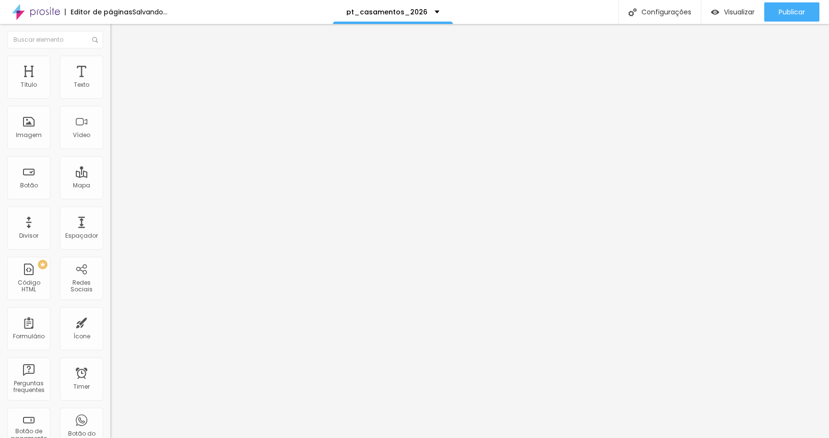
click at [110, 83] on span "Trocar imagem" at bounding box center [136, 78] width 52 height 8
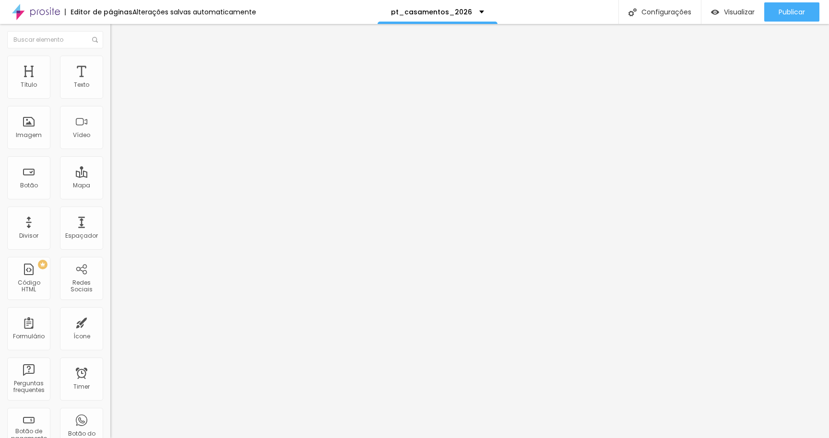
click at [110, 197] on input "[URL][DOMAIN_NAME]" at bounding box center [167, 192] width 115 height 10
paste input "[URL][DOMAIN_NAME]"
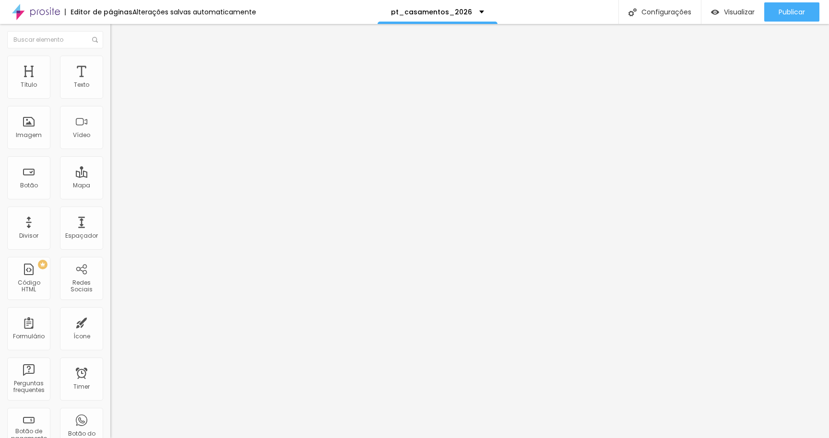
scroll to position [0, 243]
type input "[URL][DOMAIN_NAME]"
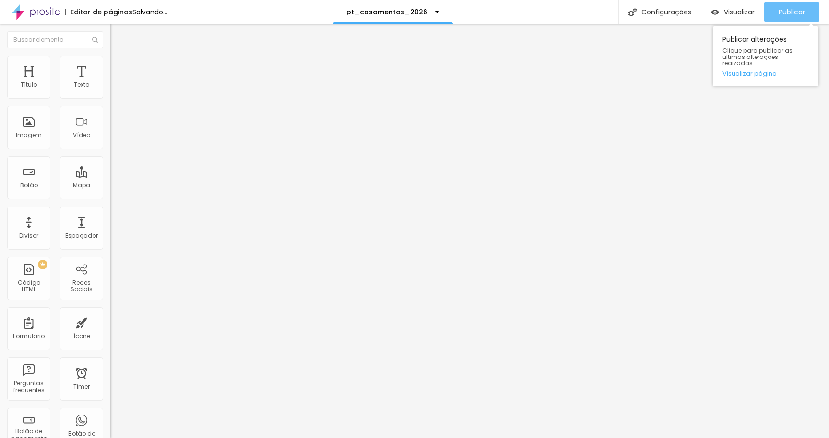
click at [792, 14] on span "Publicar" at bounding box center [792, 12] width 26 height 8
click at [782, 10] on span "Publicar" at bounding box center [792, 12] width 26 height 8
click at [796, 15] on span "Publicar" at bounding box center [792, 12] width 26 height 8
